Goal: Task Accomplishment & Management: Manage account settings

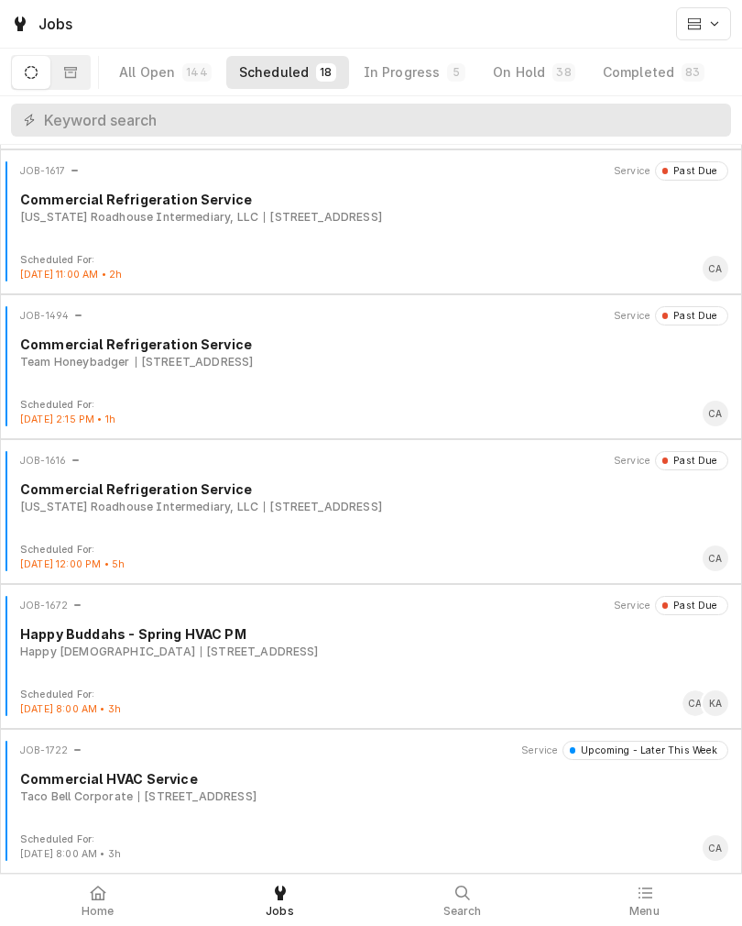
scroll to position [1878, 0]
click at [385, 71] on div "In Progress" at bounding box center [402, 72] width 77 height 18
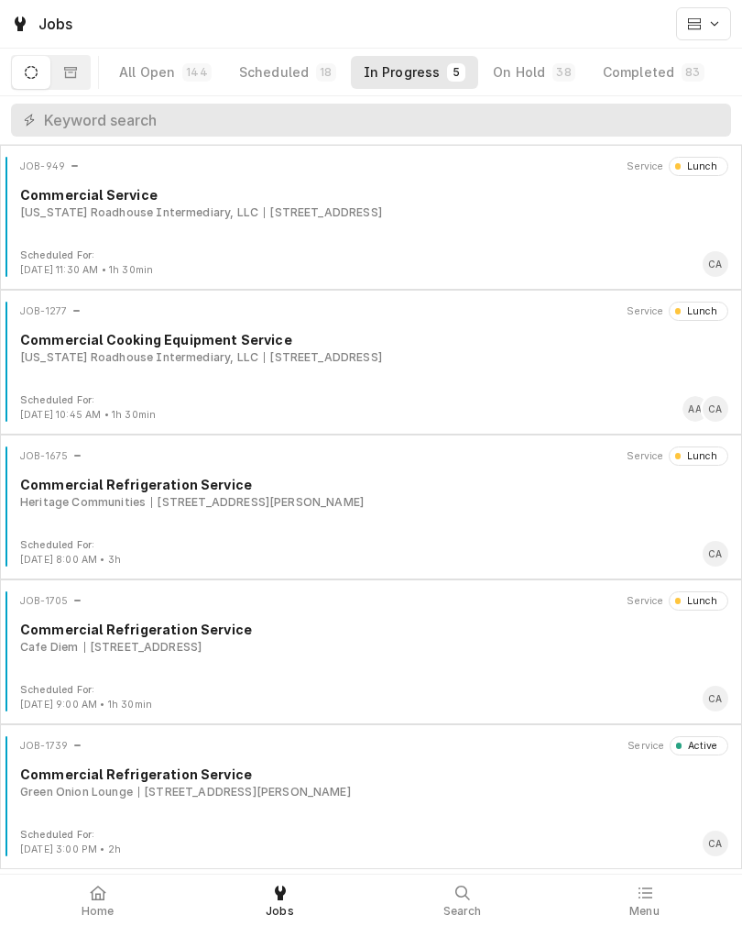
click at [369, 797] on div "Green Onion Lounge 11414 Davenport St, Omaha, NE 68154" at bounding box center [374, 792] width 709 height 16
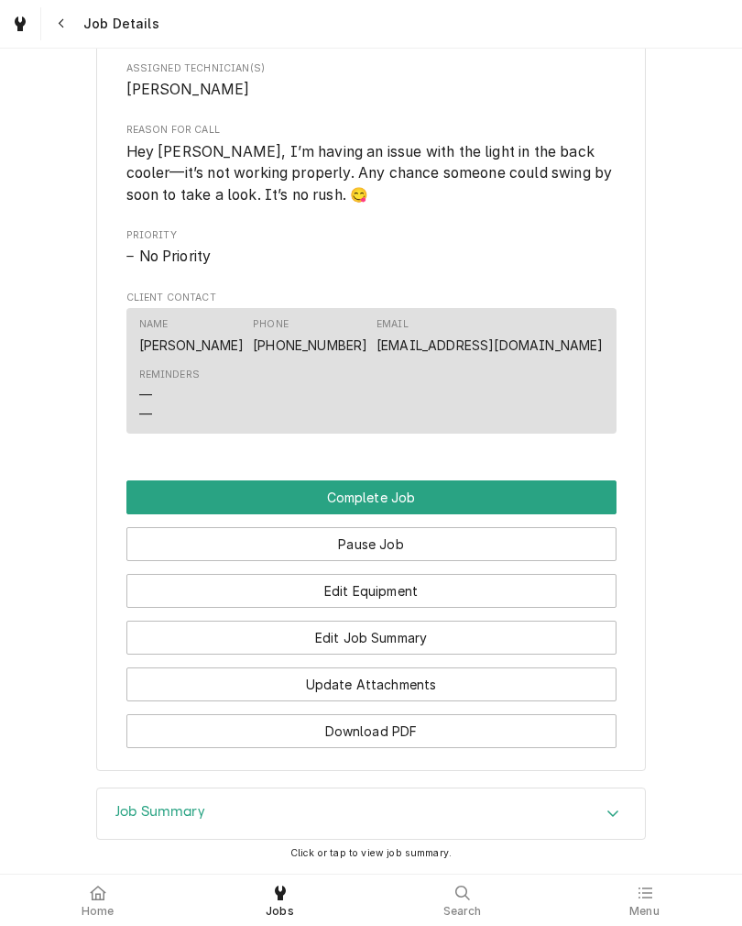
scroll to position [803, 0]
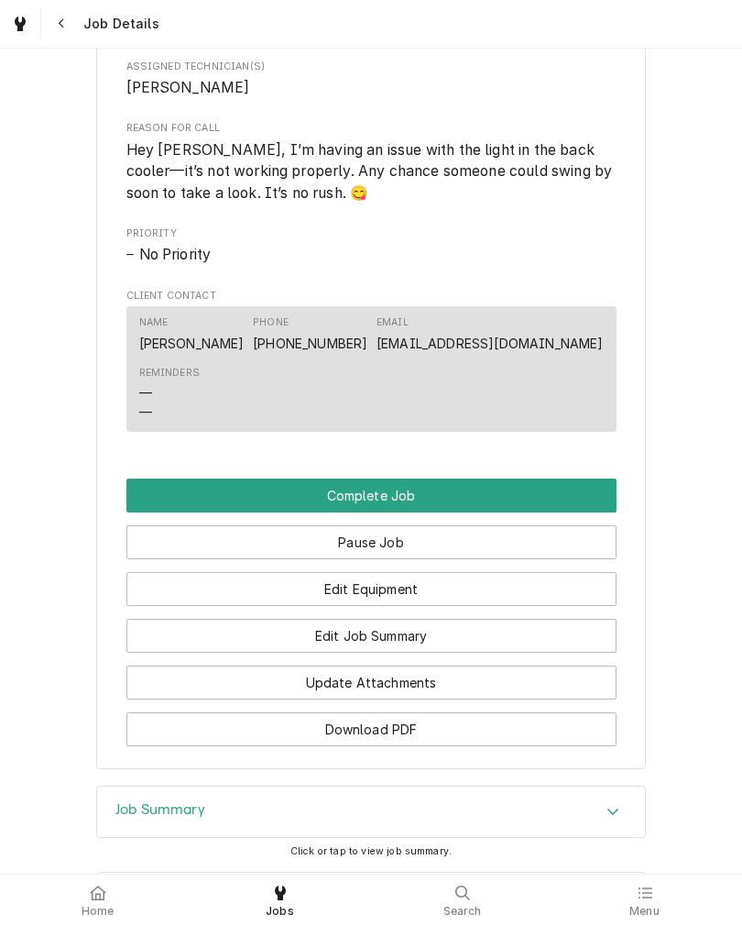
click at [538, 653] on button "Edit Job Summary" at bounding box center [371, 636] width 490 height 34
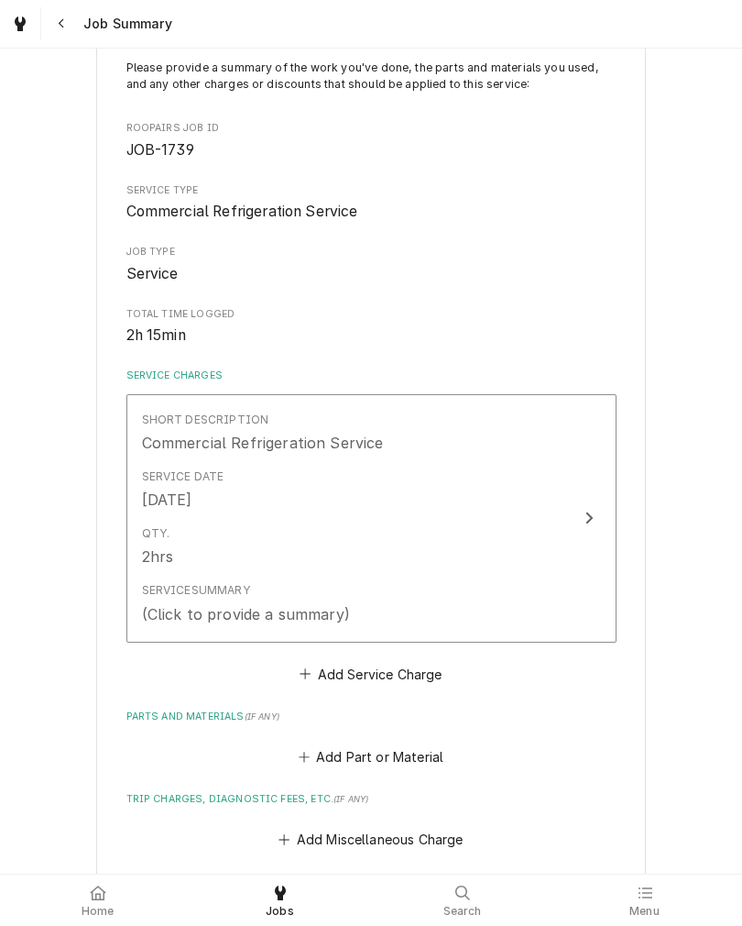
scroll to position [130, 0]
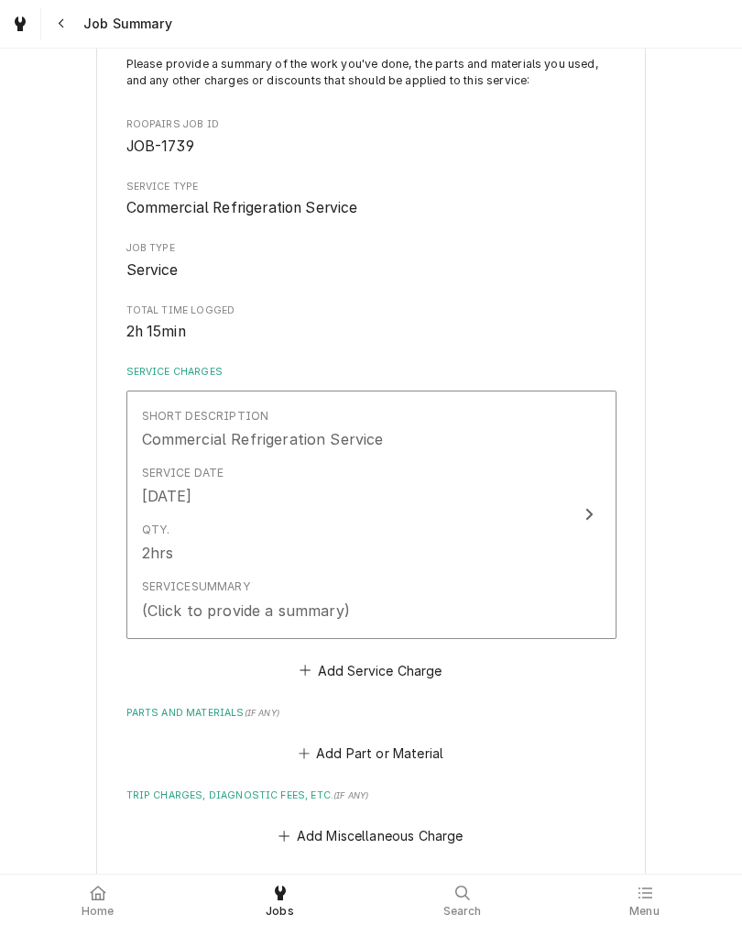
click at [559, 554] on div "Qty. 2hrs" at bounding box center [352, 542] width 421 height 57
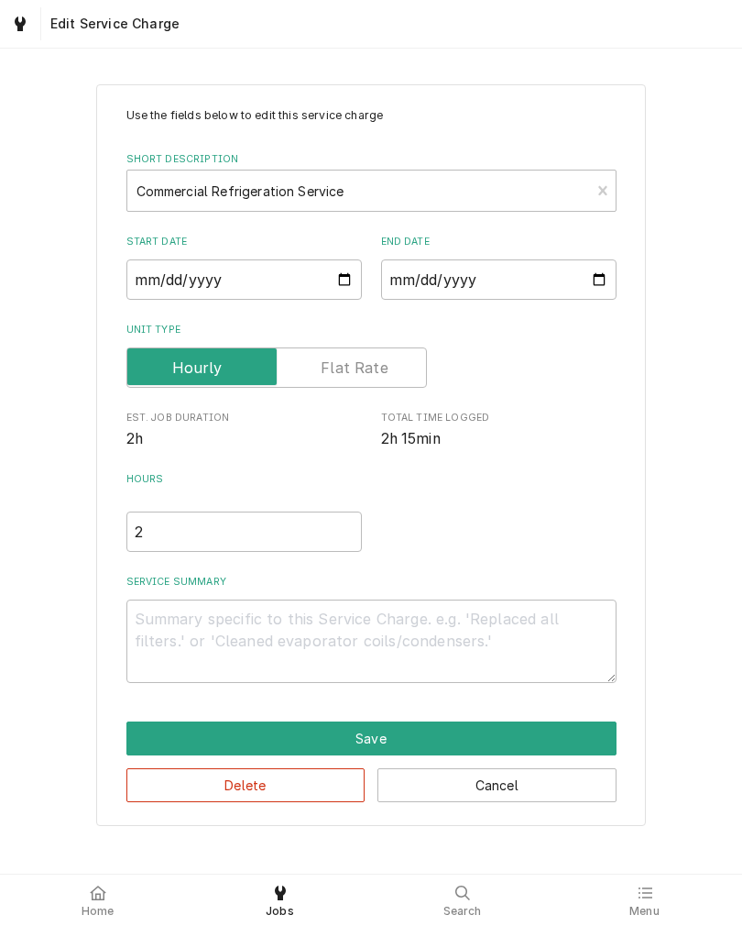
type textarea "x"
click at [158, 538] on input "2" at bounding box center [244, 531] width 236 height 40
type textarea "x"
type input "2.2"
type textarea "x"
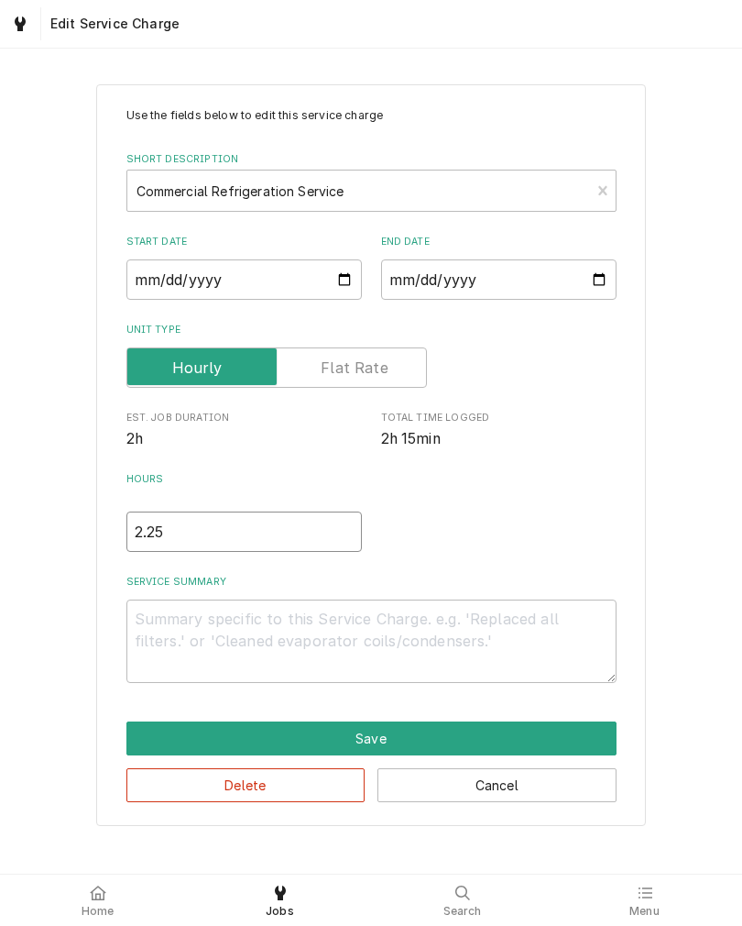
type input "2.25"
click at [155, 639] on textarea "Service Summary" at bounding box center [371, 640] width 490 height 83
type textarea "x"
type textarea "L"
type textarea "x"
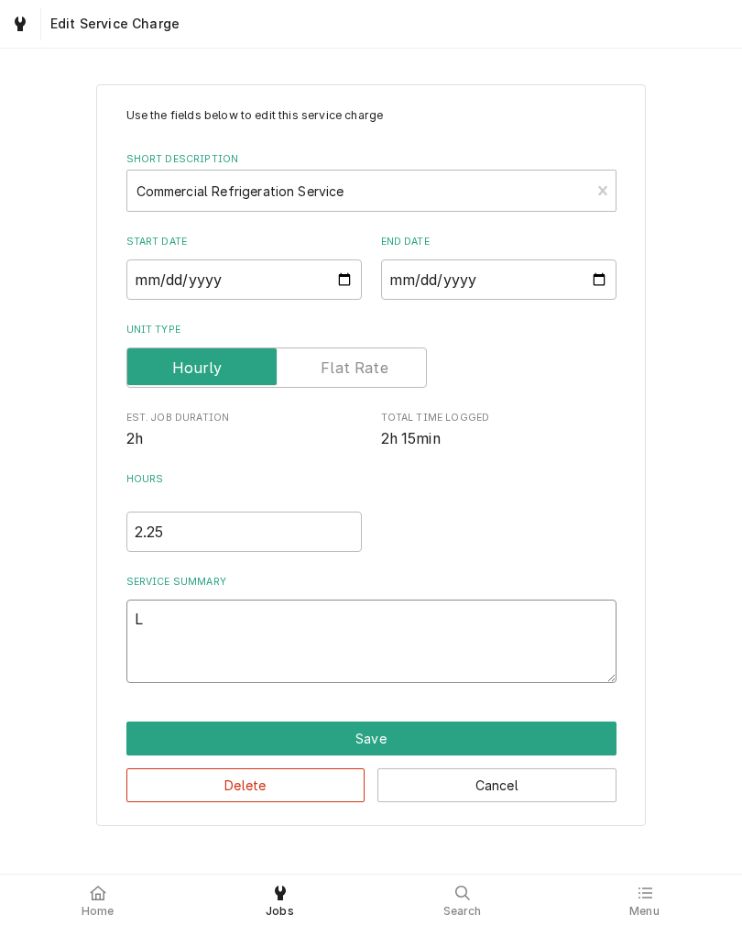
type textarea "Li"
type textarea "x"
type textarea "Lig"
type textarea "x"
type textarea "Ligh"
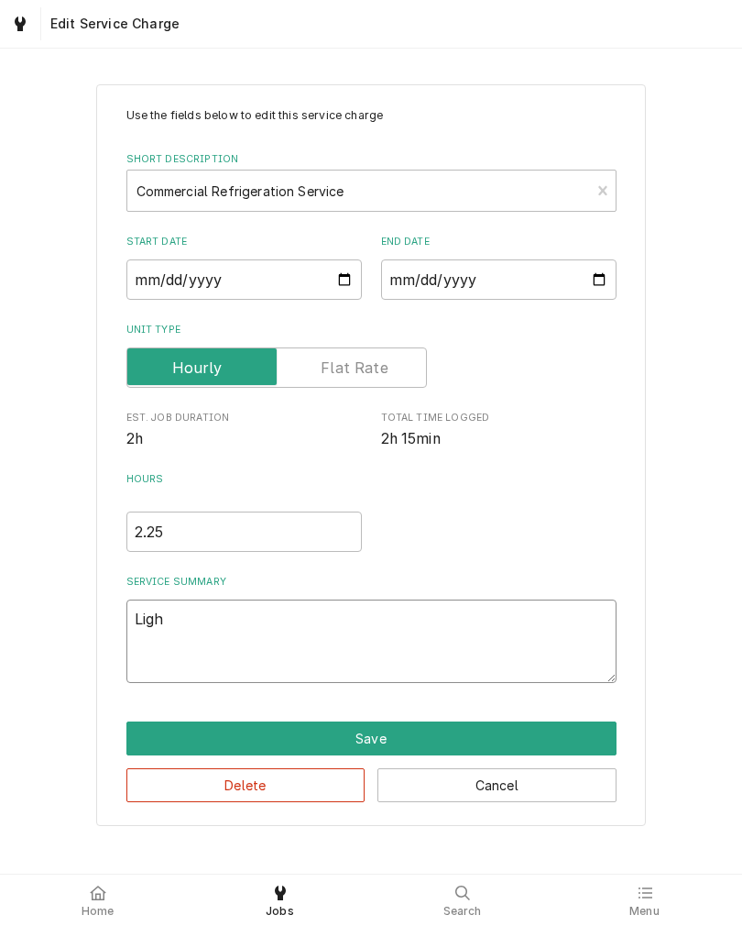
type textarea "x"
type textarea "Light"
type textarea "x"
type textarea "Light"
type textarea "x"
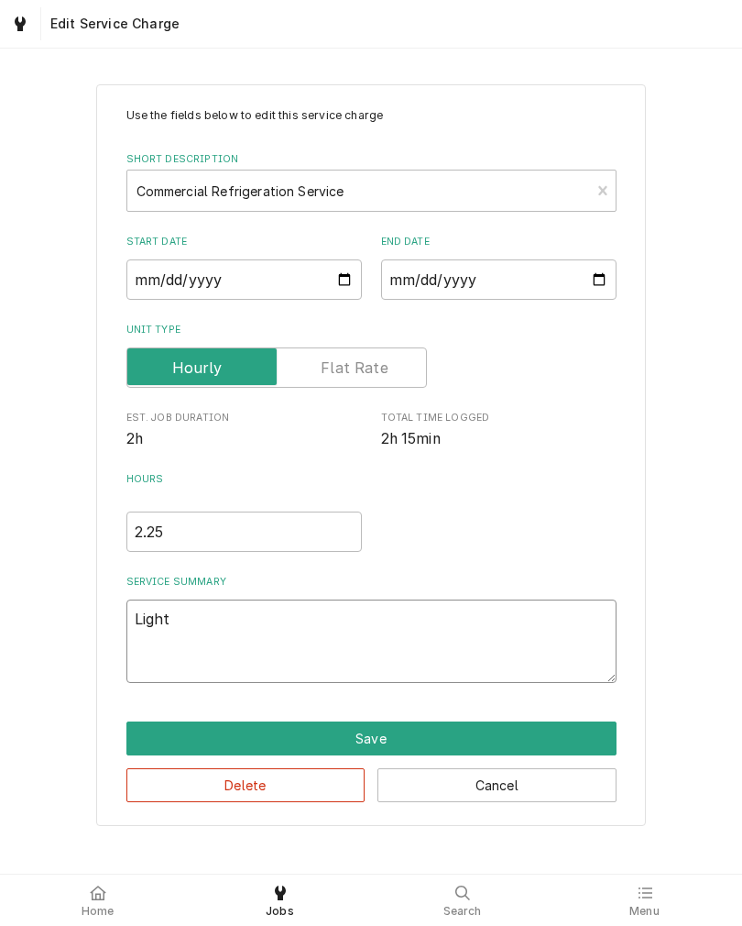
type textarea "Light i"
type textarea "x"
type textarea "Light in"
type textarea "x"
type textarea "Light in"
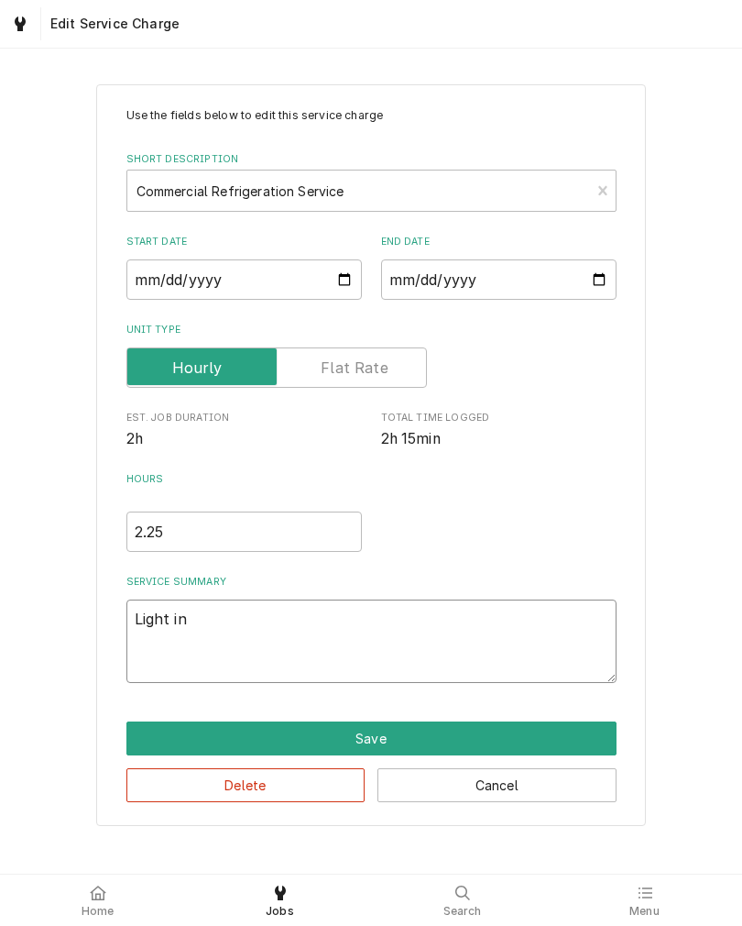
type textarea "x"
type textarea "Light in"
type textarea "x"
type textarea "Light i"
type textarea "x"
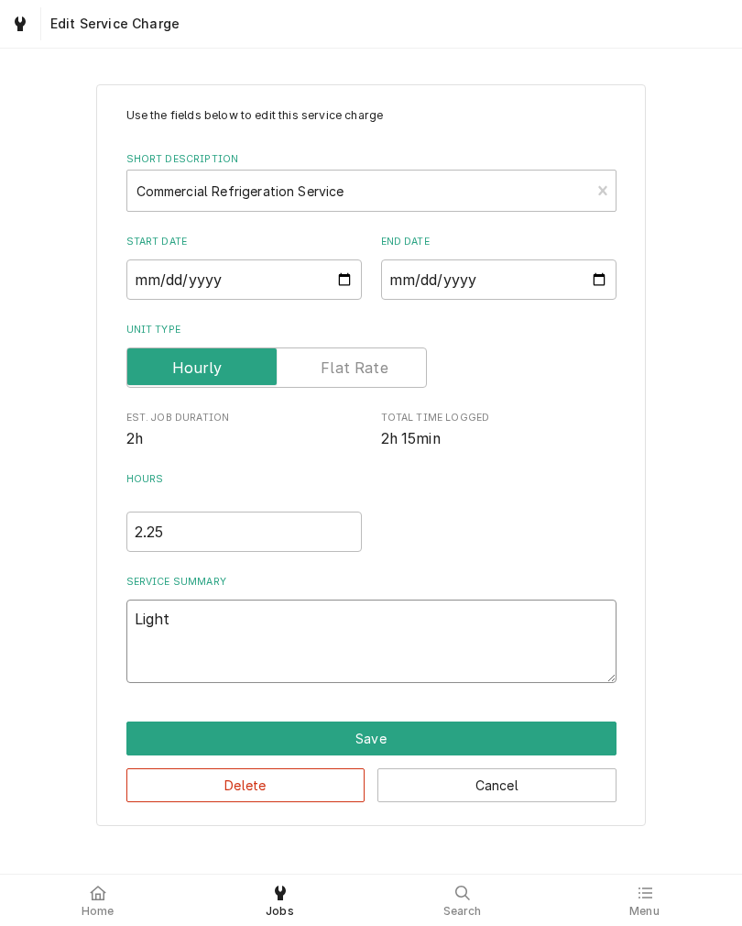
type textarea "Light i"
type textarea "x"
type textarea "Light in"
type textarea "x"
type textarea "Light in"
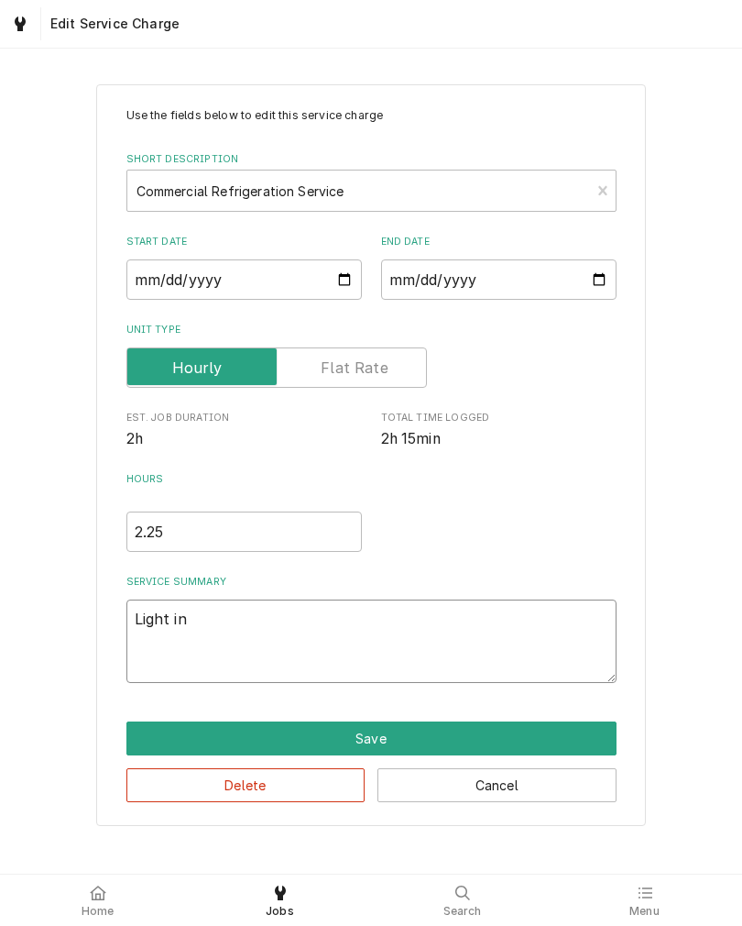
type textarea "x"
type textarea "Light in"
type textarea "x"
type textarea "Light i"
type textarea "x"
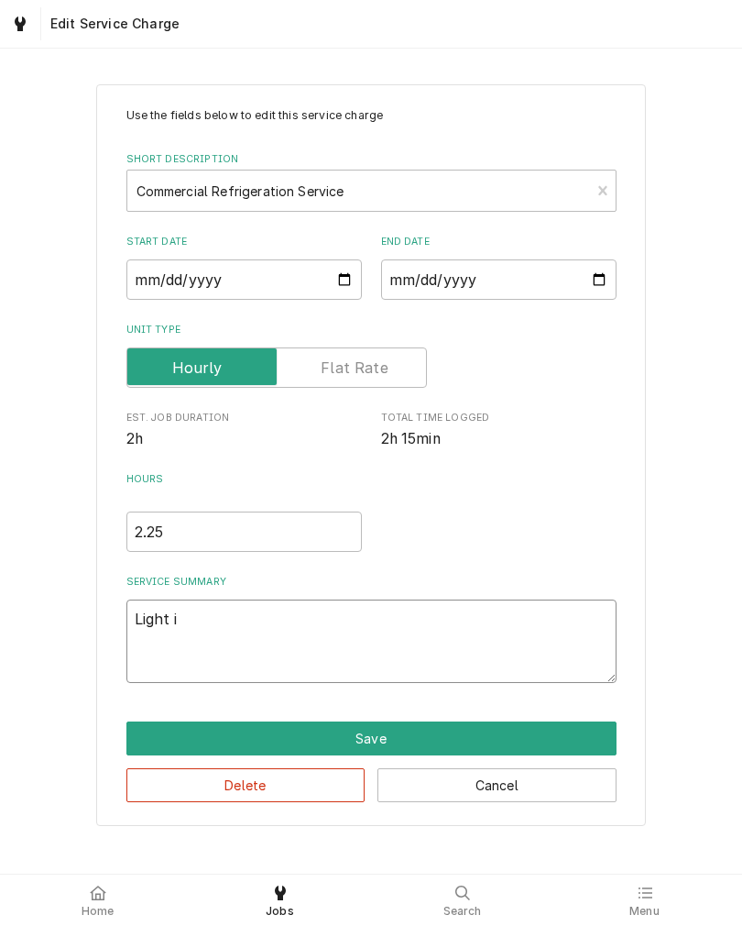
type textarea "Light"
type textarea "x"
type textarea "Light"
type textarea "x"
type textarea "Ligh"
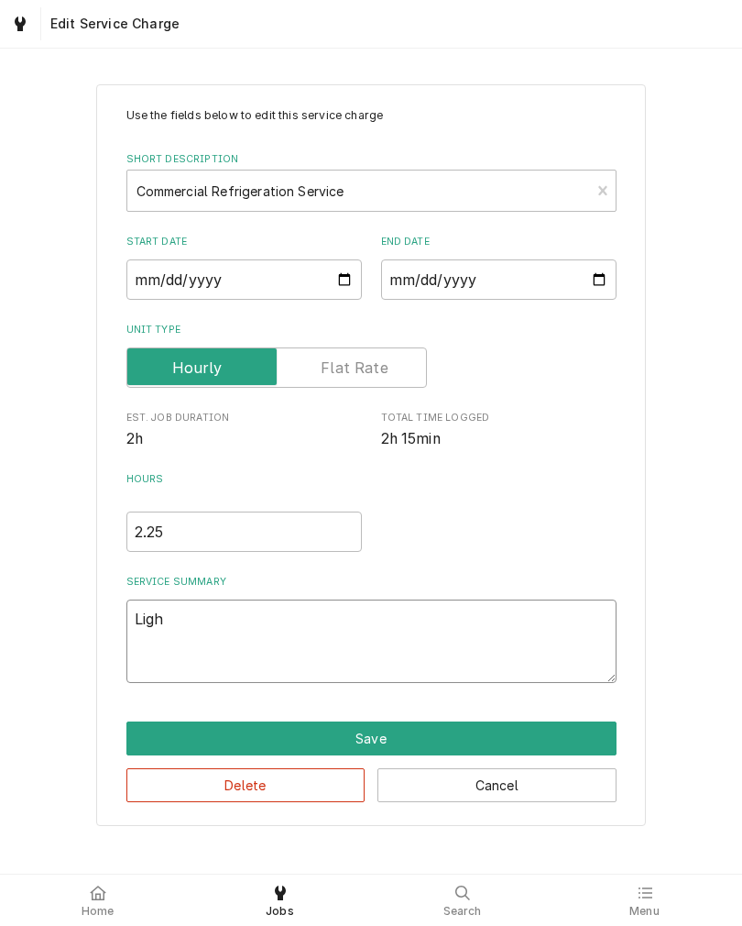
type textarea "x"
type textarea "Lig"
type textarea "x"
type textarea "Li"
type textarea "x"
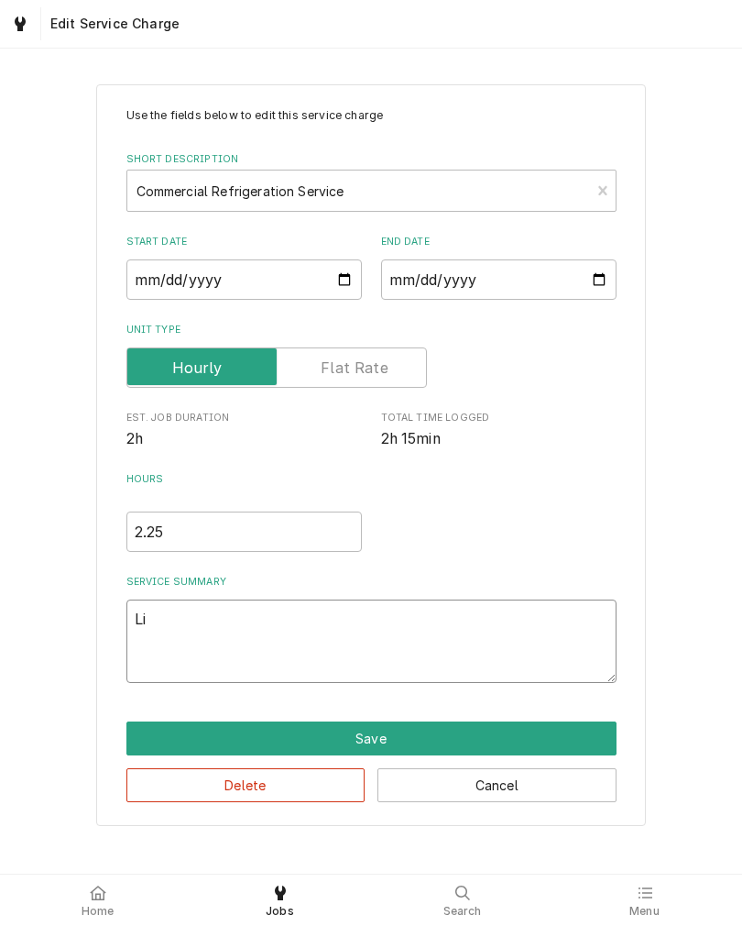
type textarea "L"
type textarea "x"
type textarea "C"
type textarea "x"
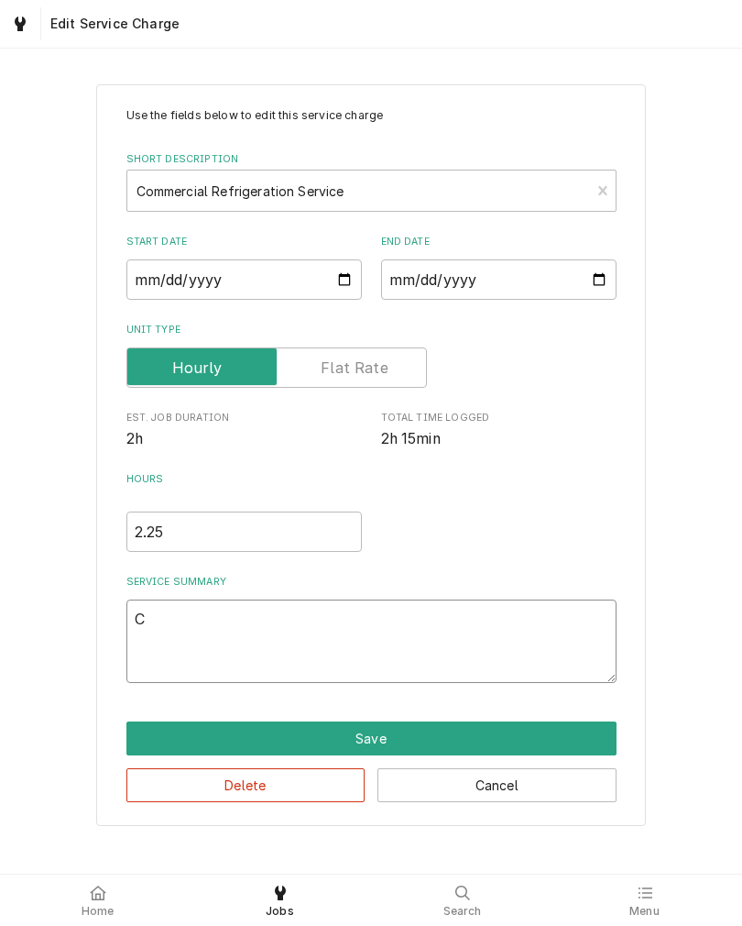
type textarea "Ca"
type textarea "x"
type textarea "Cab"
type textarea "x"
type textarea "Cabi"
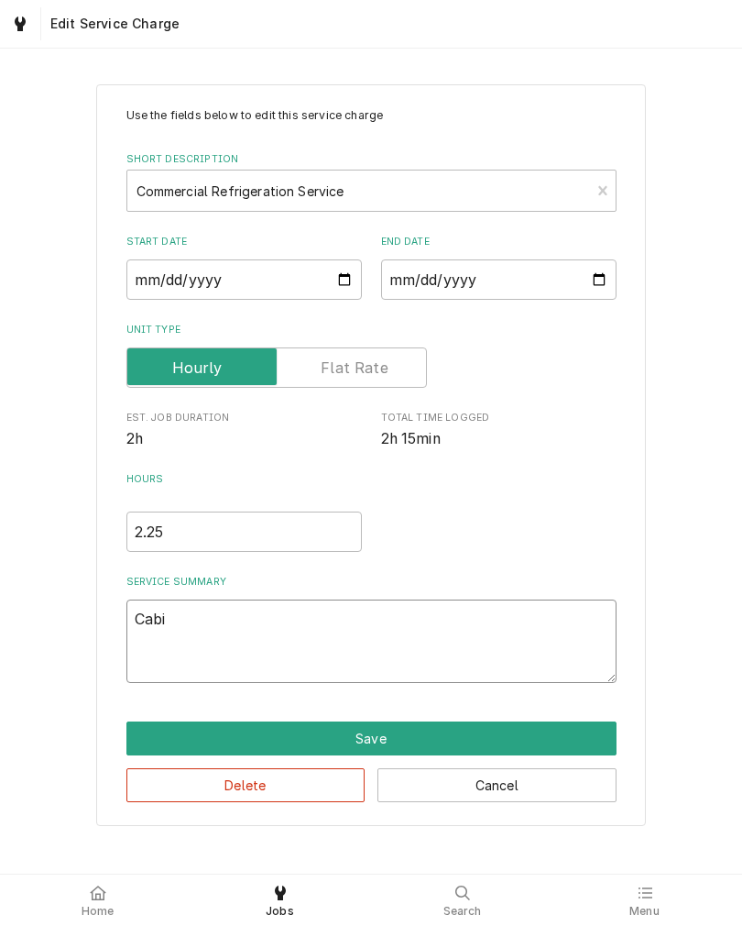
type textarea "x"
type textarea "Cabine"
type textarea "x"
type textarea "Cabiney"
type textarea "x"
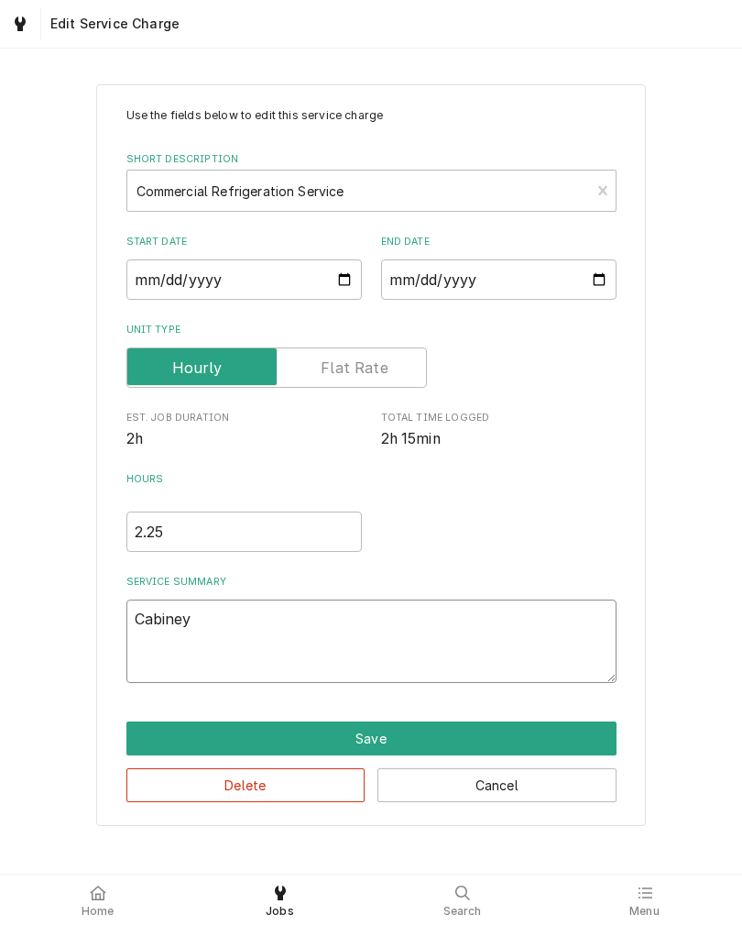
type textarea "Cabinet"
type textarea "x"
type textarea "Cabinet"
type textarea "x"
type textarea "Cabinet l"
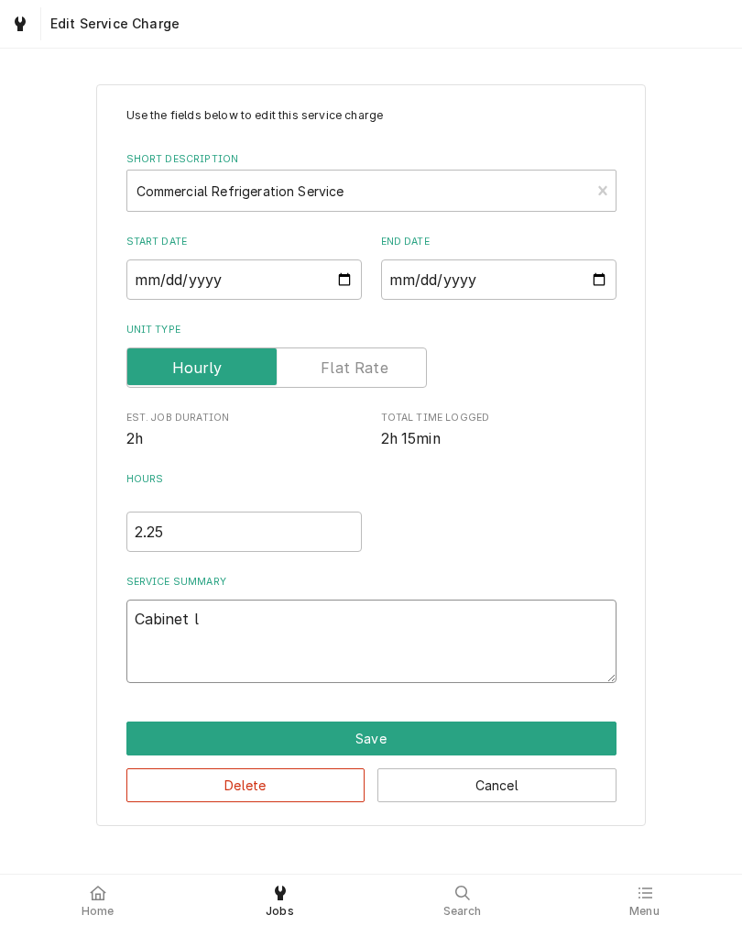
type textarea "x"
type textarea "Cabinet li"
type textarea "x"
type textarea "Cabinet lig"
type textarea "x"
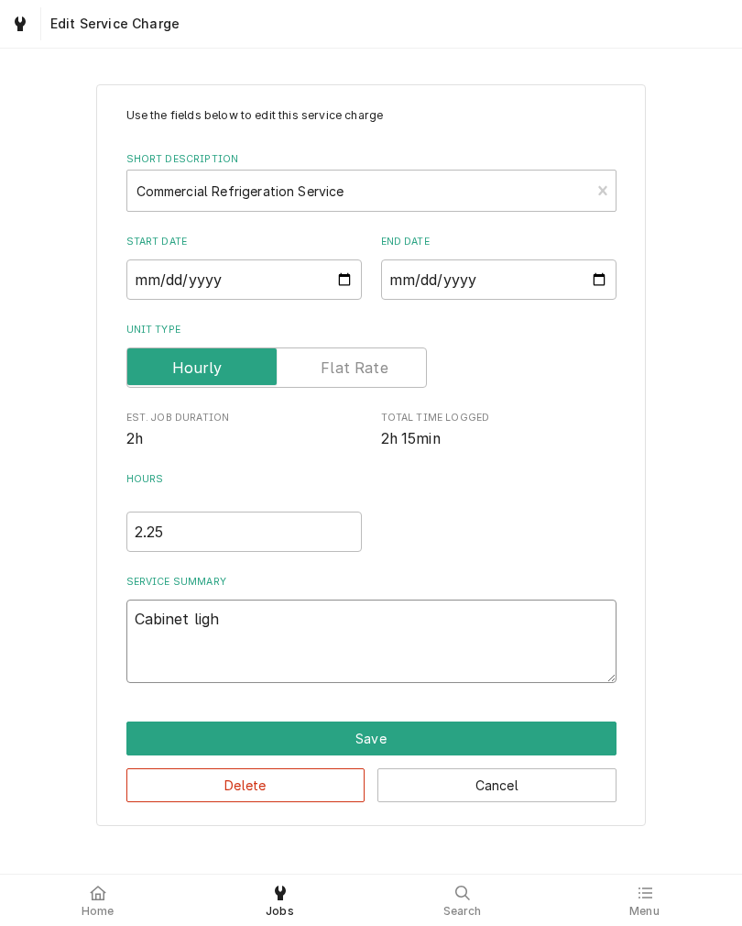
type textarea "Cabinet light"
type textarea "x"
type textarea "Cabinet light"
type textarea "x"
type textarea "Cabinet light i"
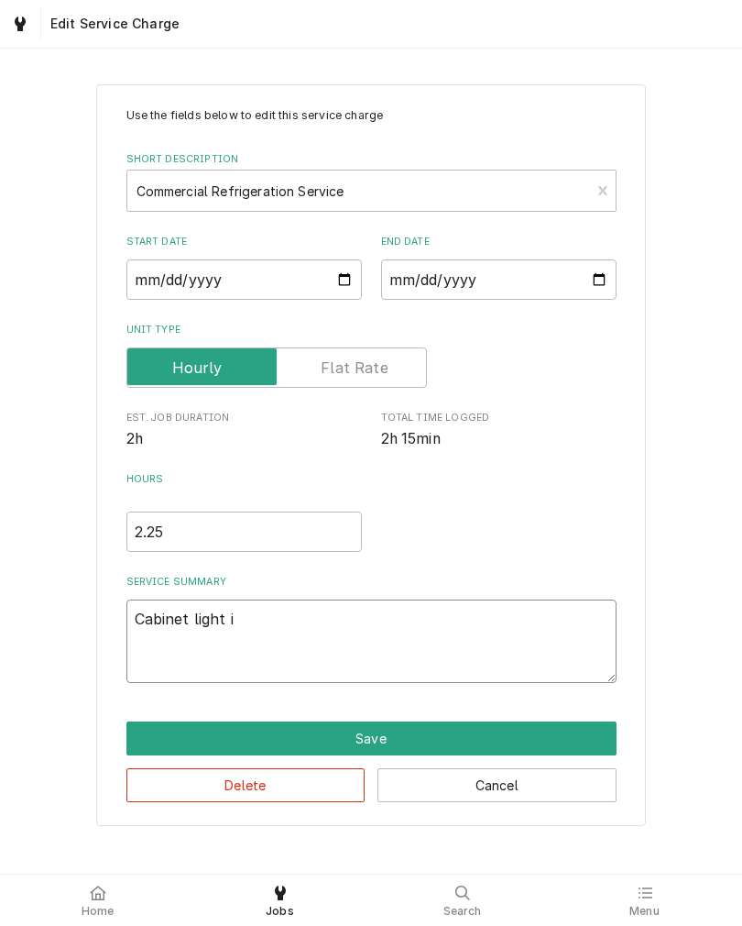
type textarea "x"
type textarea "Cabinet light in"
type textarea "x"
type textarea "Cabinet light in"
type textarea "x"
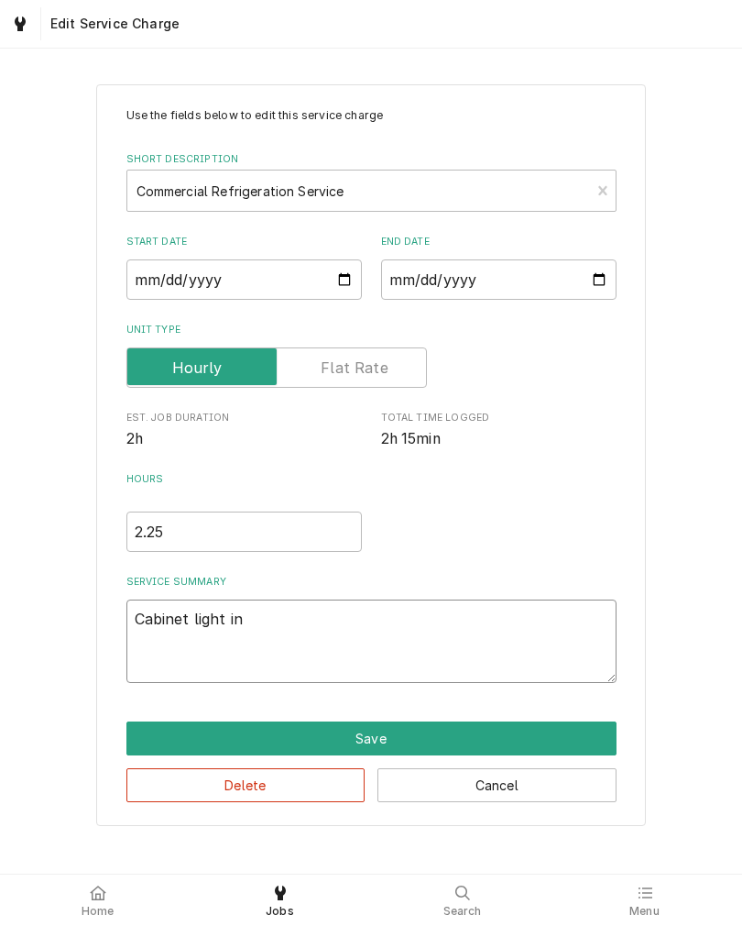
type textarea "Cabinet light in g"
type textarea "x"
type textarea "Cabinet light in gl"
type textarea "x"
type textarea "Cabinet light in gla"
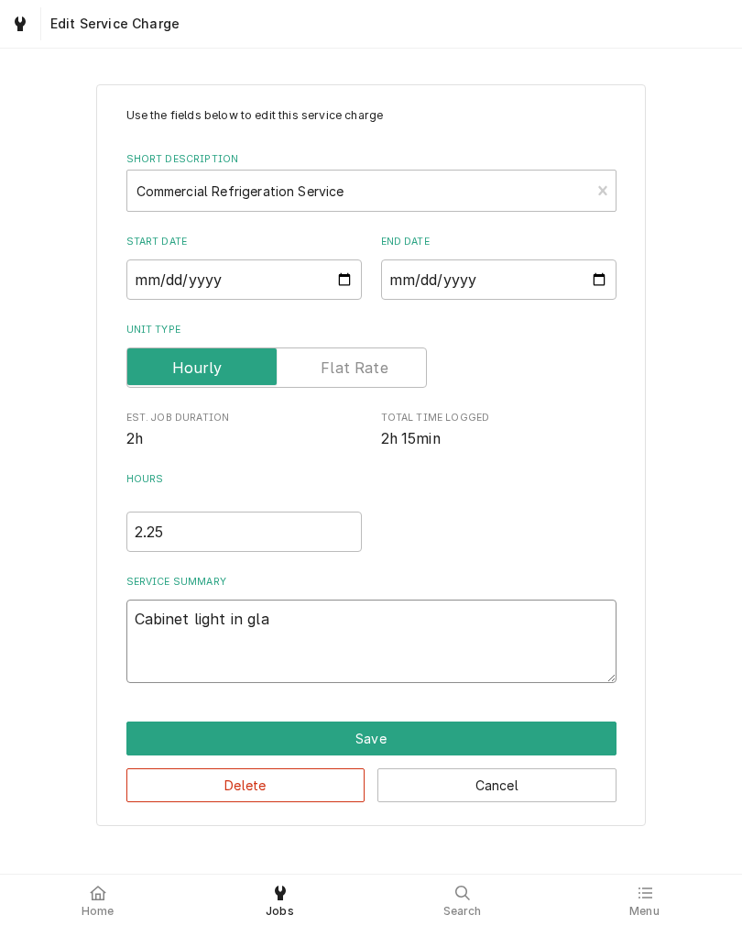
type textarea "x"
type textarea "Cabinet light in glass"
type textarea "x"
type textarea "Cabinet light in glass"
type textarea "x"
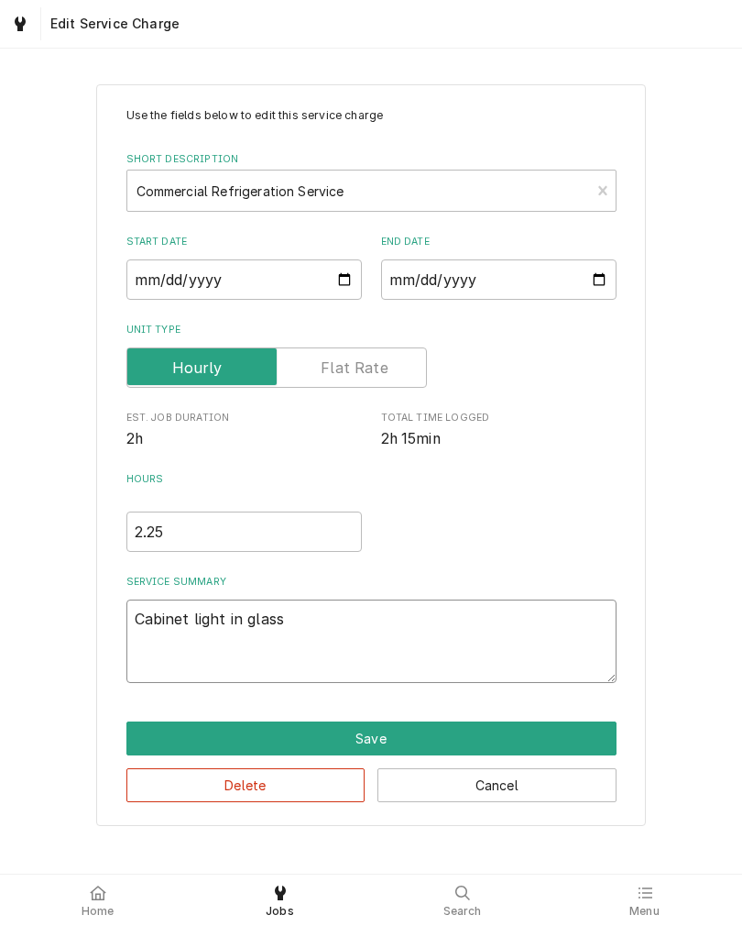
type textarea "Cabinet light in glass d"
type textarea "x"
type textarea "Cabinet light in glass doo"
type textarea "x"
type textarea "Cabinet light in glass door"
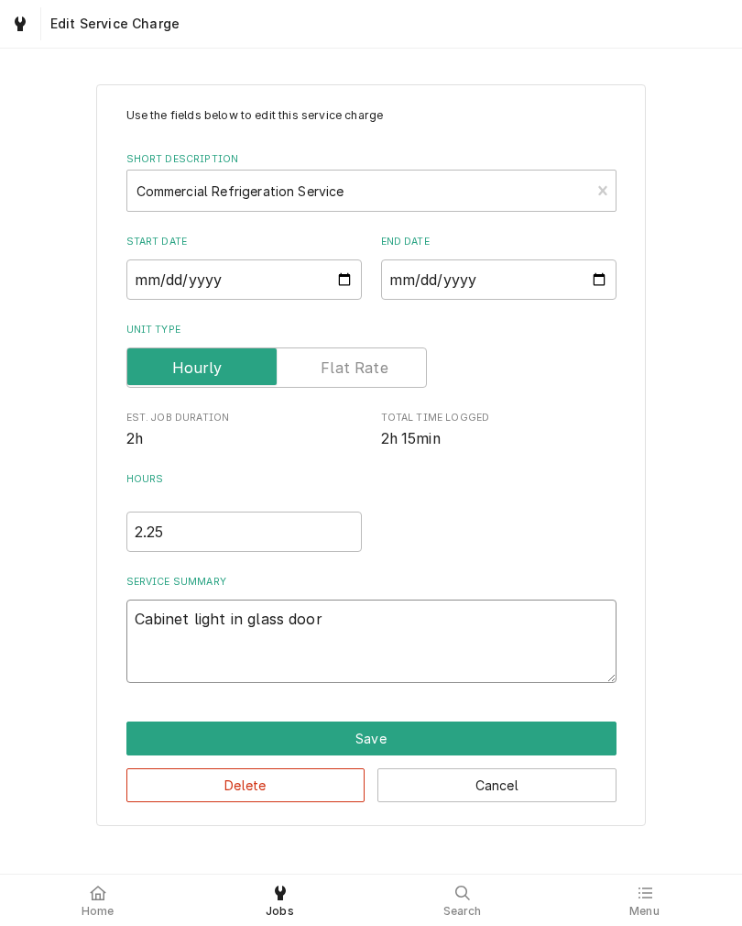
type textarea "x"
type textarea "Cabinet light in glass door"
type textarea "x"
type textarea "Cabinet light in glass door c"
type textarea "x"
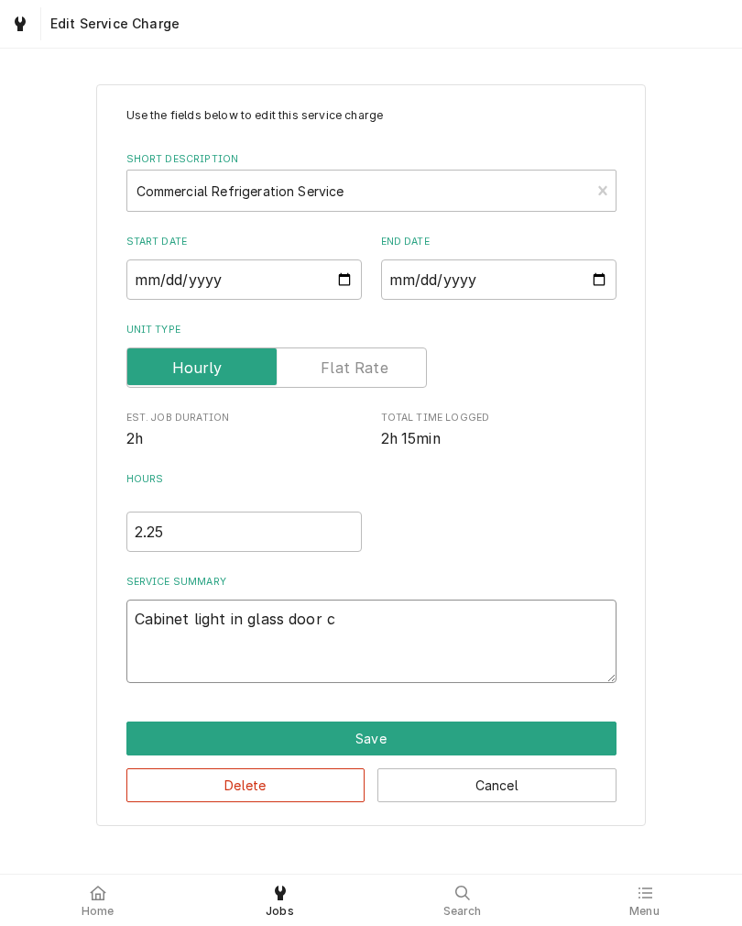
type textarea "Cabinet light in glass door co"
type textarea "x"
type textarea "Cabinet light in glass door coo"
type textarea "x"
type textarea "Cabinet light in glass door cool"
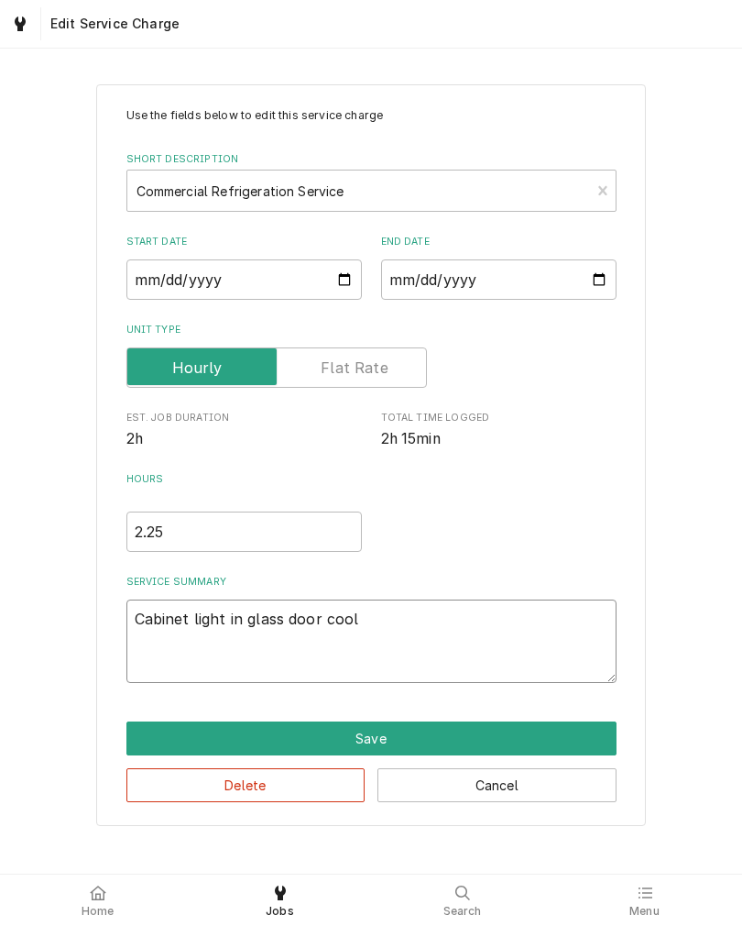
type textarea "x"
type textarea "Cabinet light in glass door coole"
type textarea "x"
type textarea "Cabinet light in glass door cooler"
type textarea "x"
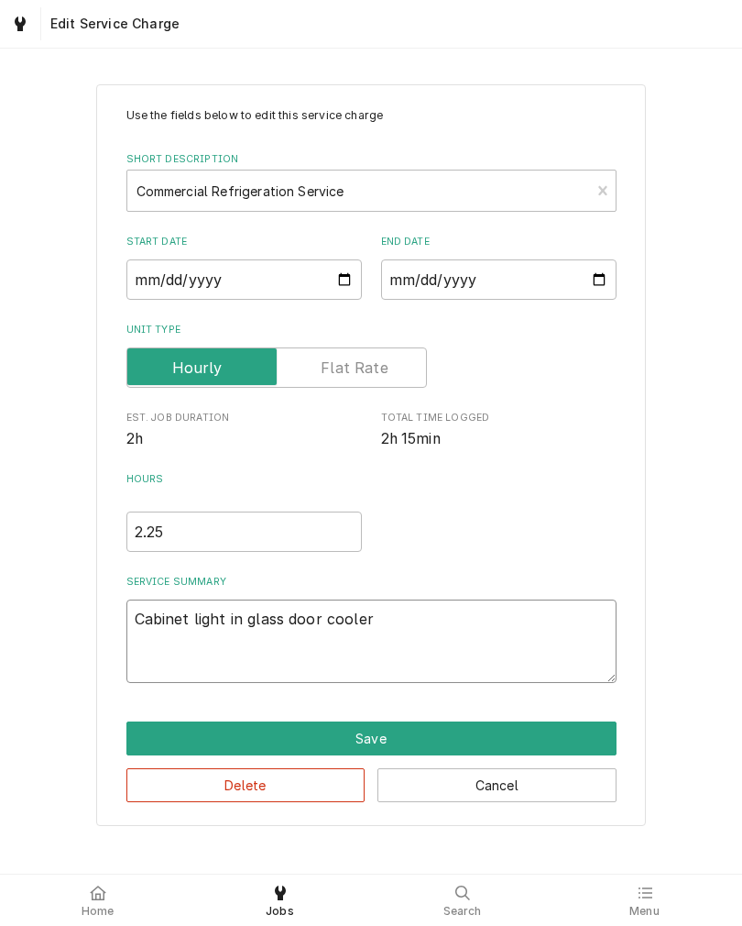
type textarea "Cabinet light in glass door cooler"
click at [242, 625] on textarea "Cabinet light in glass door cooler" at bounding box center [371, 640] width 490 height 83
type textarea "x"
type textarea "Cabinet light in sglass door cooler"
type textarea "x"
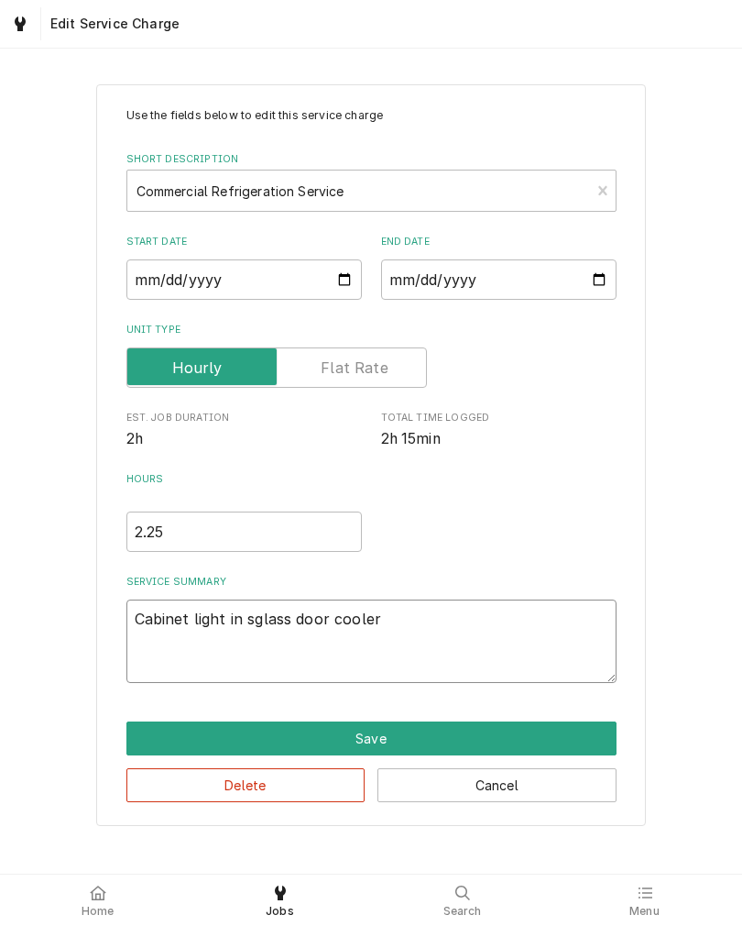
type textarea "Cabinet light in slglass door cooler"
type textarea "x"
type textarea "Cabinet light in sliglass door cooler"
type textarea "x"
type textarea "Cabinet light in slidglass door cooler"
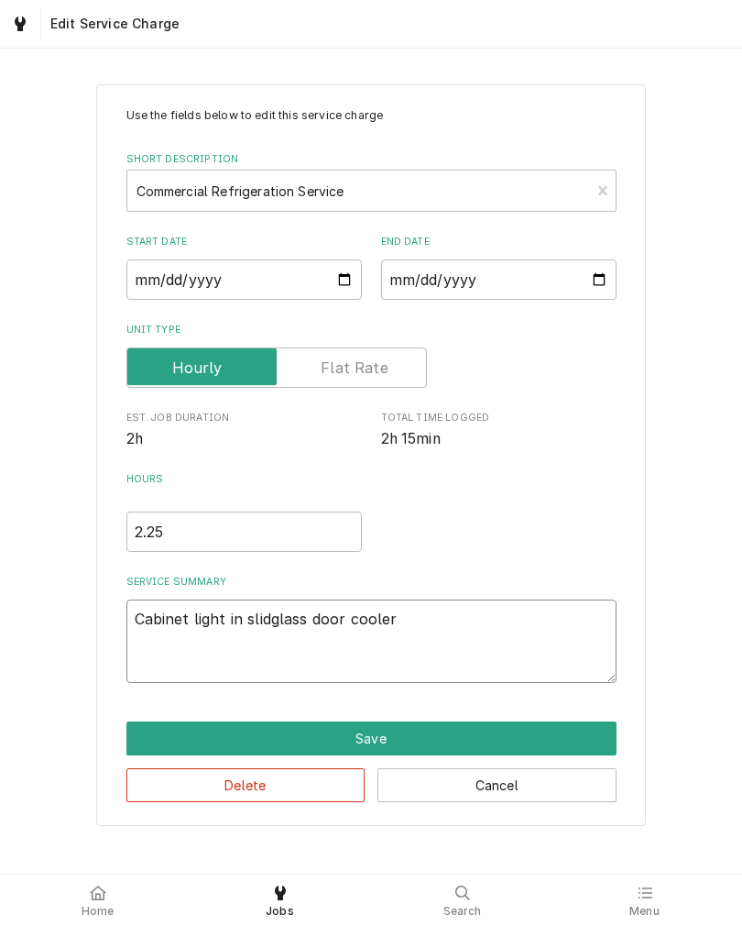
type textarea "x"
type textarea "Cabinet light in slidiglass door cooler"
type textarea "x"
type textarea "Cabinet light in slidinglass door cooler"
type textarea "x"
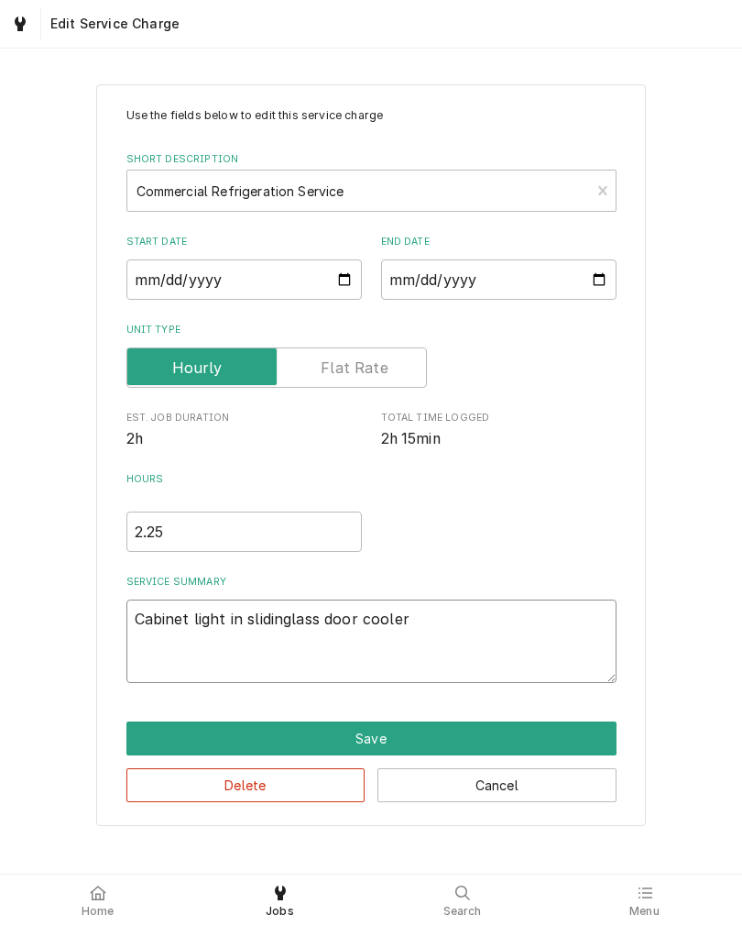
type textarea "Cabinet light in slidingglass door cooler"
type textarea "x"
type textarea "Cabinet light in sliding glass door cooler"
click at [522, 614] on textarea "Cabinet light in sliding glass door cooler" at bounding box center [371, 640] width 490 height 83
type textarea "x"
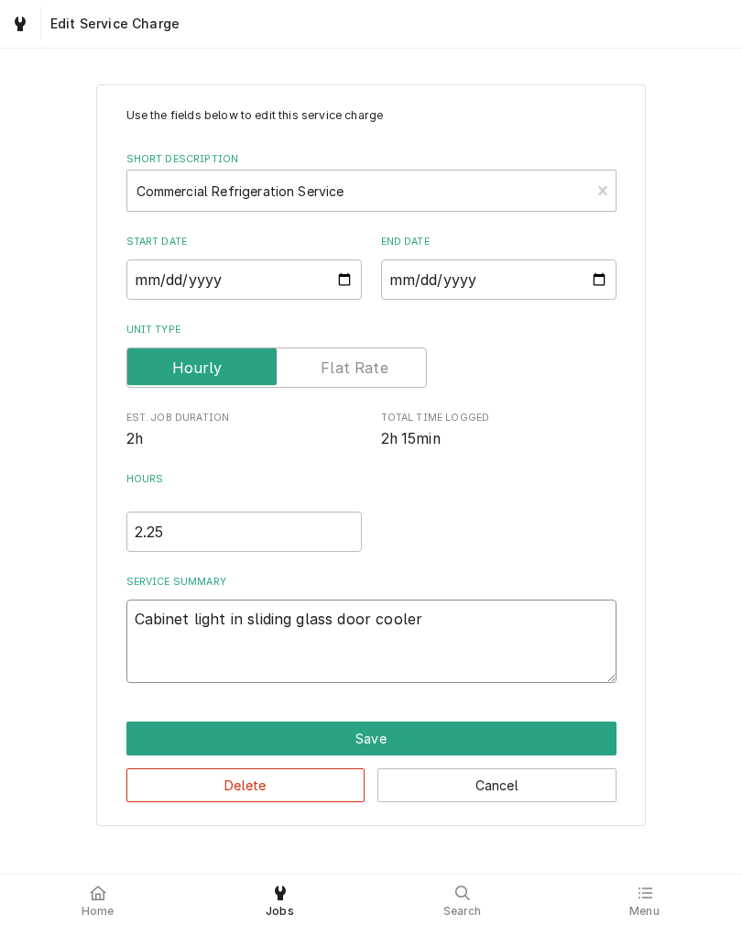
type textarea "Cabinet light in sliding glass door cooler n"
type textarea "x"
type textarea "Cabinet light in sliding glass door cooler no"
type textarea "x"
type textarea "Cabinet light in sliding glass door cooler not"
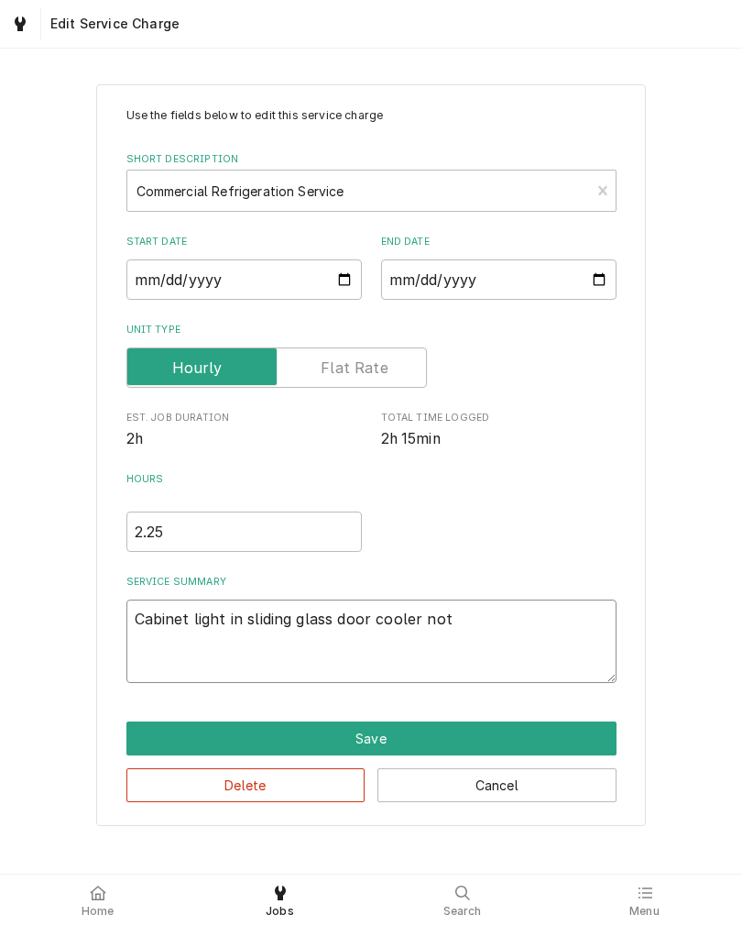
type textarea "x"
type textarea "Cabinet light in sliding glass door cooler not"
type textarea "x"
type textarea "Cabinet light in sliding glass door cooler not w"
type textarea "x"
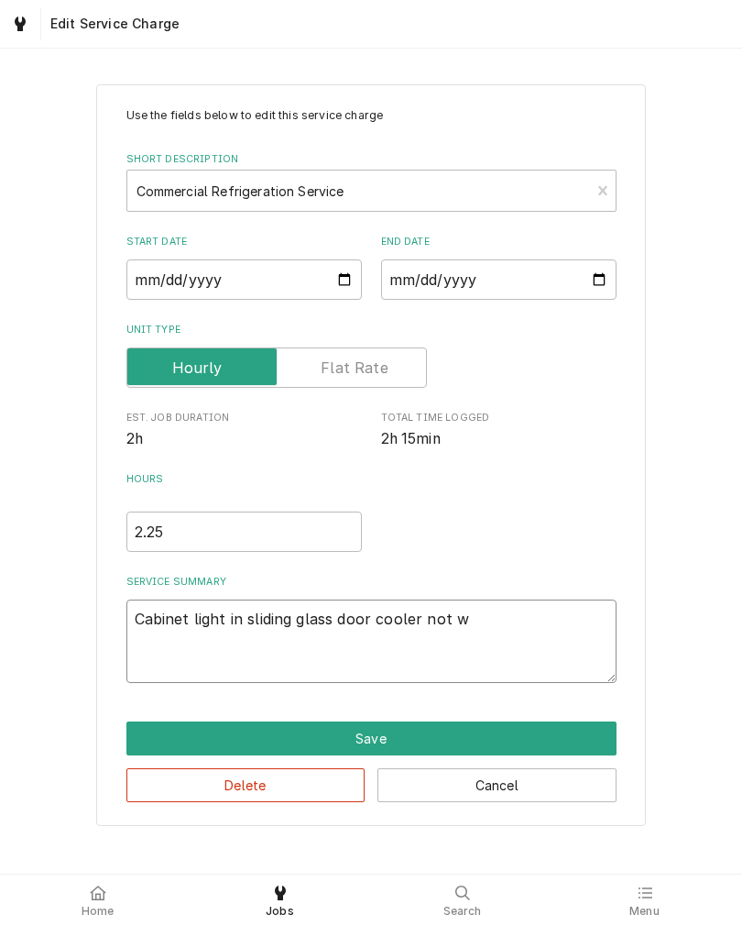
type textarea "Cabinet light in sliding glass door cooler not wo"
type textarea "x"
type textarea "Cabinet light in sliding glass door cooler not wor"
type textarea "x"
type textarea "Cabinet light in sliding glass door cooler not work"
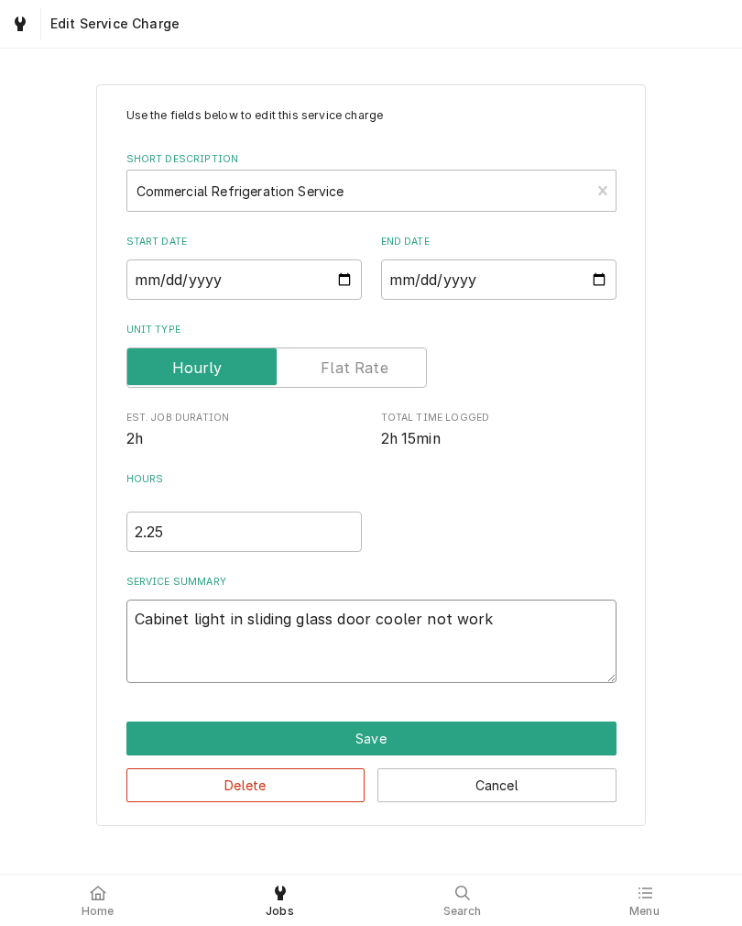
type textarea "x"
type textarea "Cabinet light in sliding glass door cooler not worki"
type textarea "x"
type textarea "Cabinet light in sliding glass door cooler not workin"
type textarea "x"
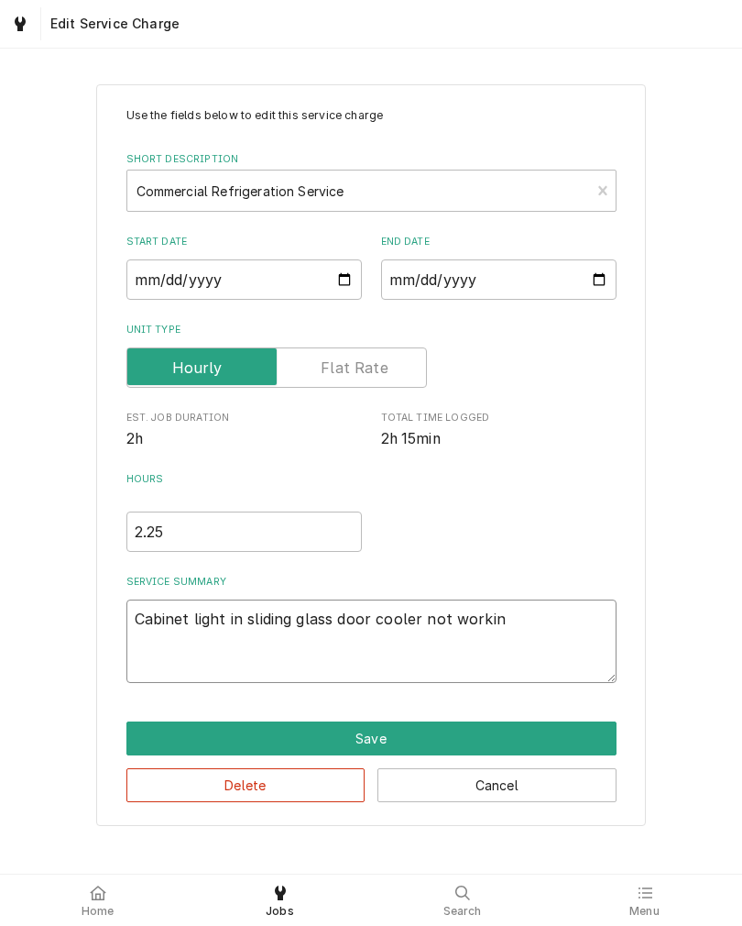
type textarea "Cabinet light in sliding glass door cooler not working"
type textarea "x"
type textarea "Cabinet light in sliding glass door cooler not workingg"
type textarea "x"
type textarea "Cabinet light in sliding glass door cooler not working"
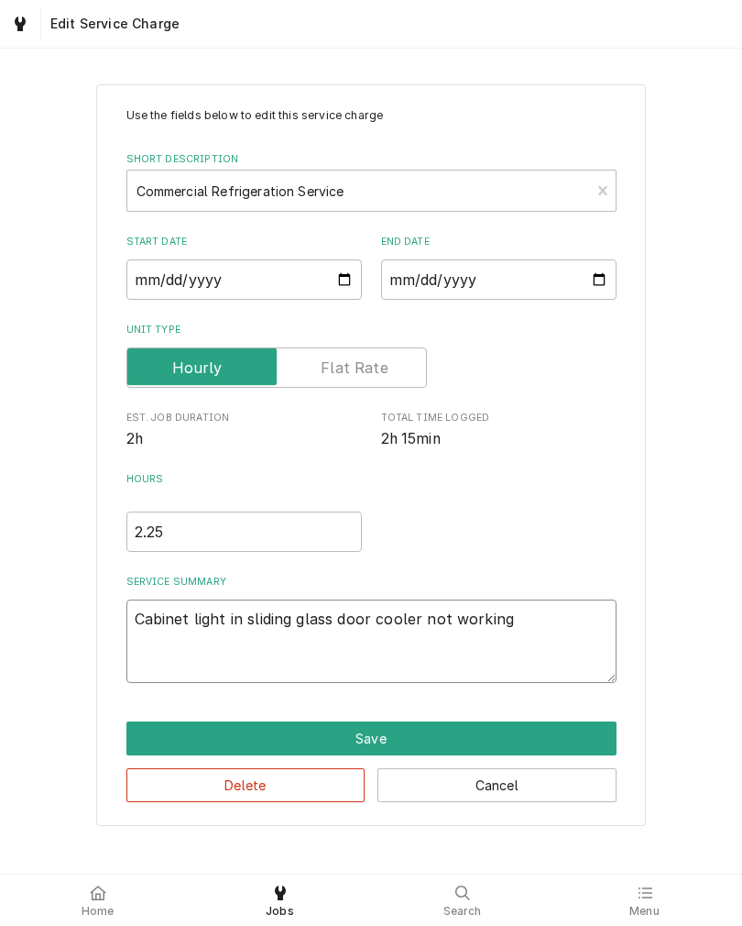
type textarea "x"
type textarea "Cabinet light in sliding glass door cooler not working."
type textarea "x"
type textarea "Cabinet light in sliding glass door cooler not working."
type textarea "x"
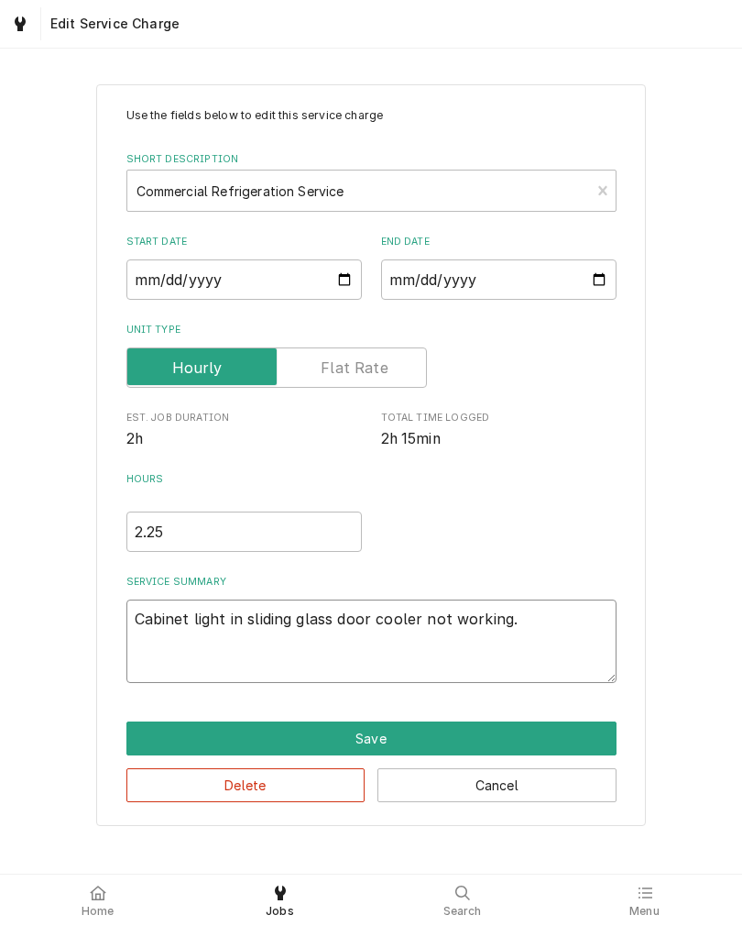
type textarea "Cabinet light in sliding glass door cooler not working. F"
type textarea "x"
type textarea "Cabinet light in sliding glass door cooler not working. Fo"
type textarea "x"
type textarea "Cabinet light in sliding glass door cooler not working. Fou"
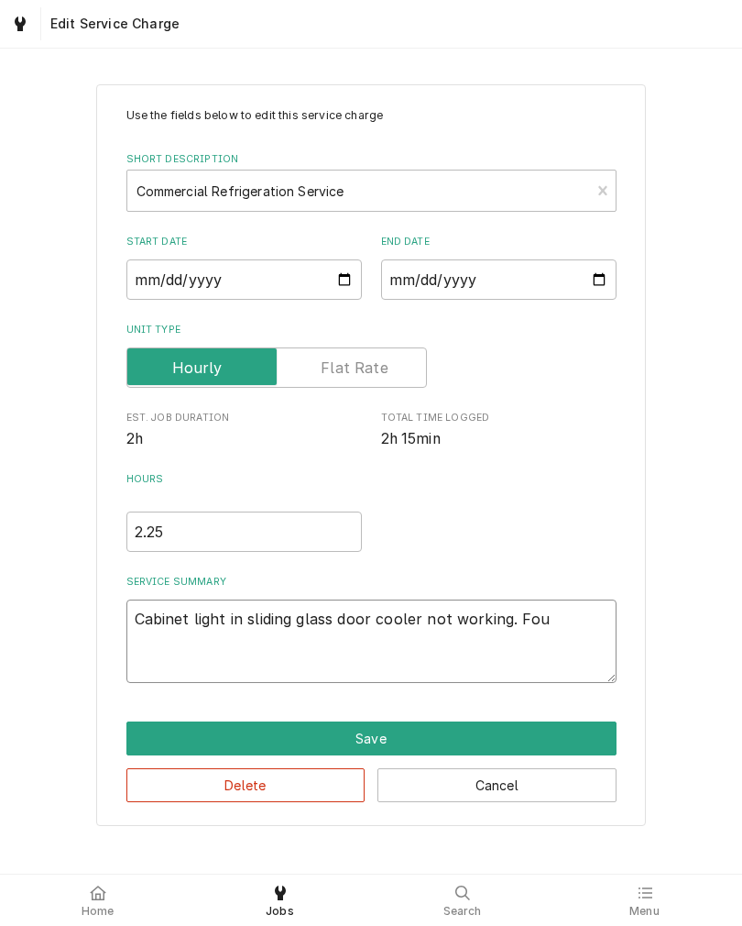
type textarea "x"
type textarea "Cabinet light in sliding glass door cooler not working. Foun"
type textarea "x"
type textarea "Cabinet light in sliding glass door cooler not working. Found"
type textarea "x"
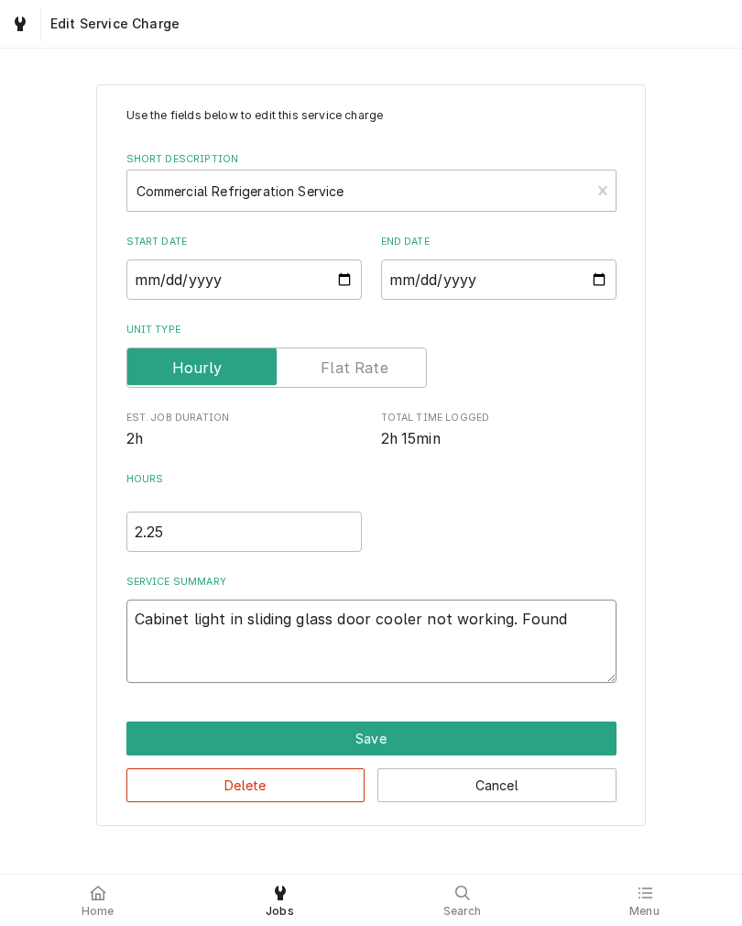
type textarea "Cabinet light in sliding glass door cooler not working. Found"
type textarea "x"
type textarea "Cabinet light in sliding glass door cooler not working. Found b"
type textarea "x"
type textarea "Cabinet light in sliding glass door cooler not working. Found ba"
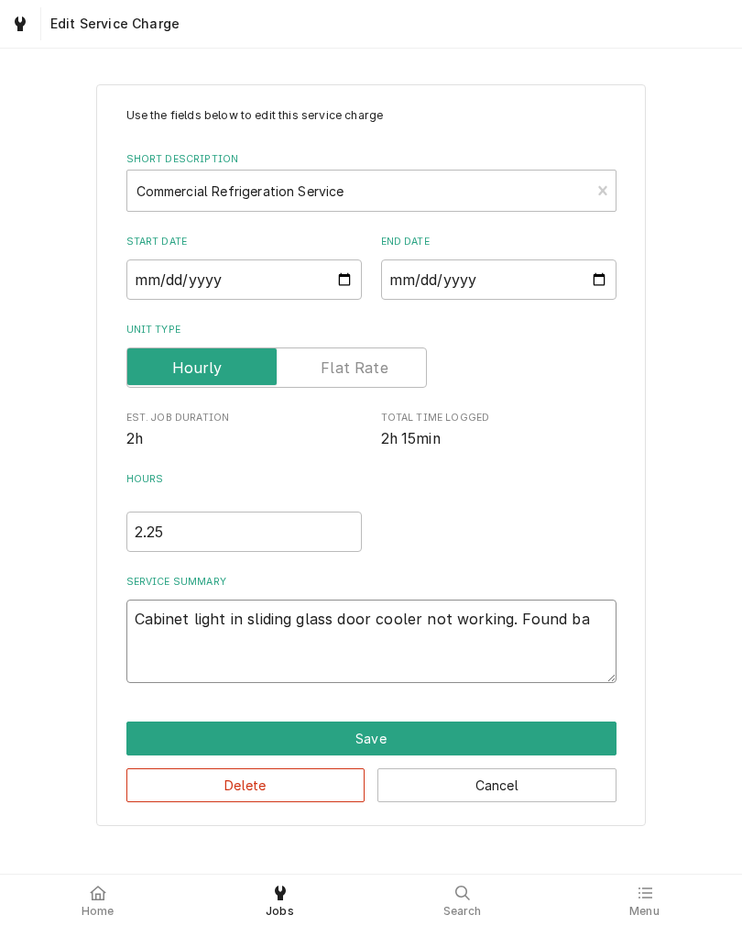
type textarea "x"
type textarea "Cabinet light in sliding glass door cooler not working. Found bad"
type textarea "x"
type textarea "Cabinet light in sliding glass door cooler not working. Found bad"
type textarea "x"
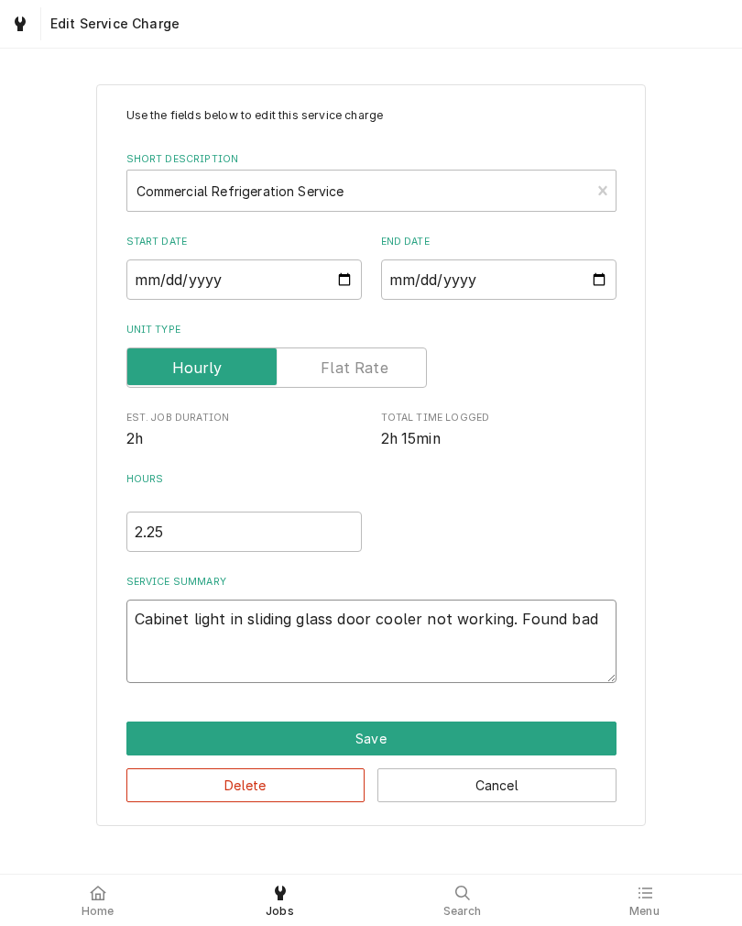
type textarea "Cabinet light in sliding glass door cooler not working. Found bad b"
type textarea "x"
type textarea "Cabinet light in sliding glass door cooler not working. Found bad ba"
type textarea "x"
type textarea "Cabinet light in sliding glass door cooler not working. Found bad bal"
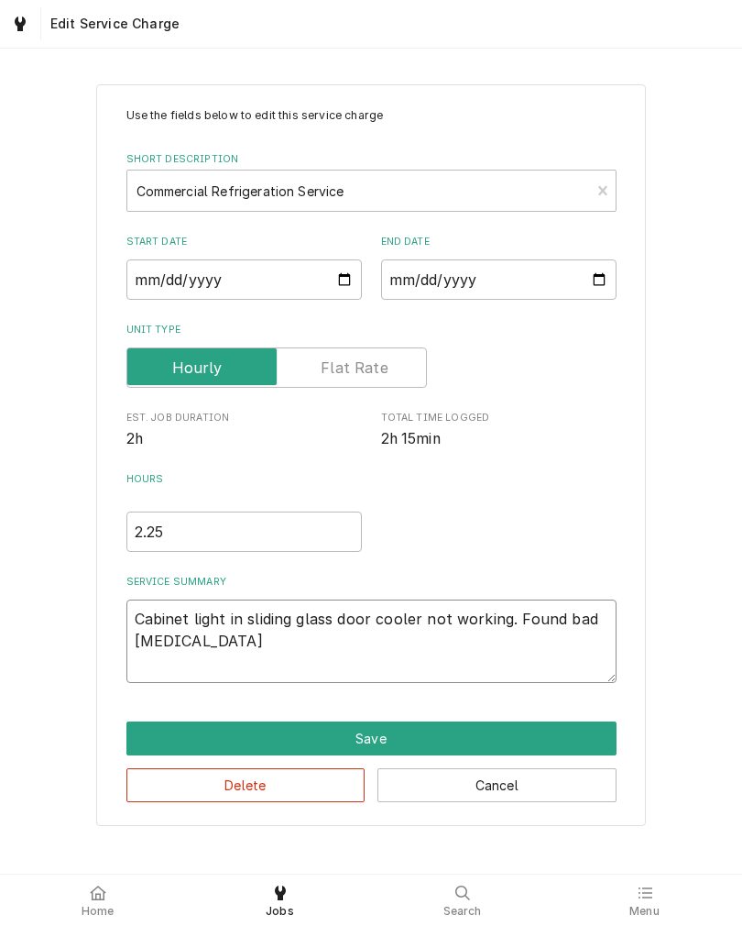
type textarea "x"
type textarea "Cabinet light in sliding glass door cooler not working. Found bad ball"
type textarea "x"
type textarea "Cabinet light in sliding glass door cooler not working. Found bad balla"
type textarea "x"
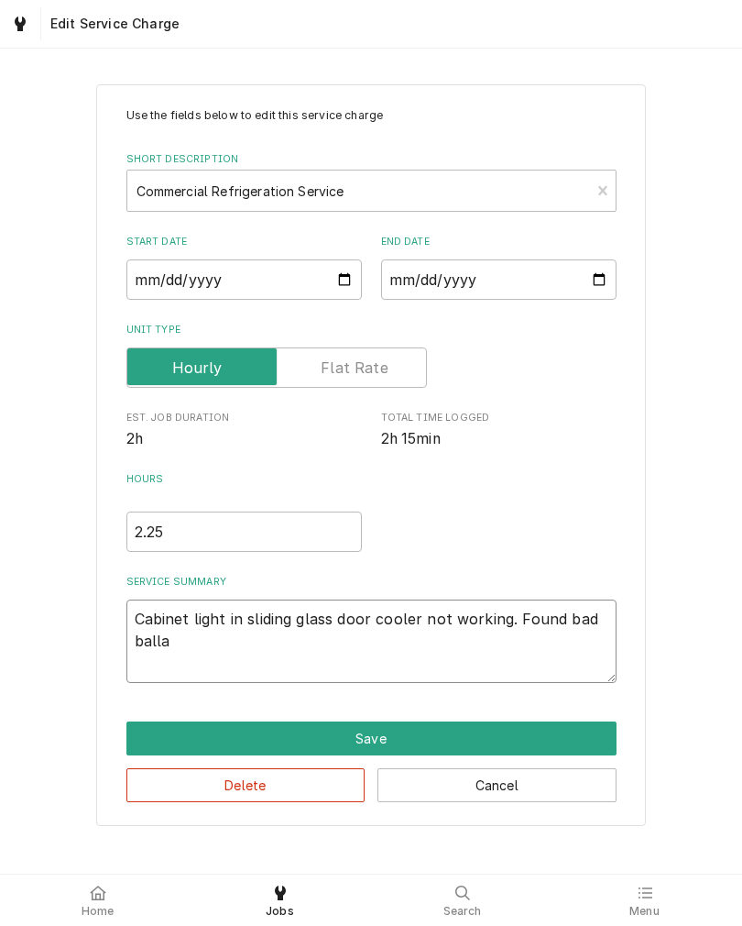
type textarea "Cabinet light in sliding glass door cooler not working. Found bad ballas"
type textarea "x"
type textarea "Cabinet light in sliding glass door cooler not working. Found bad ballast"
type textarea "x"
type textarea "Cabinet light in sliding glass door cooler not working. Found bad ballast"
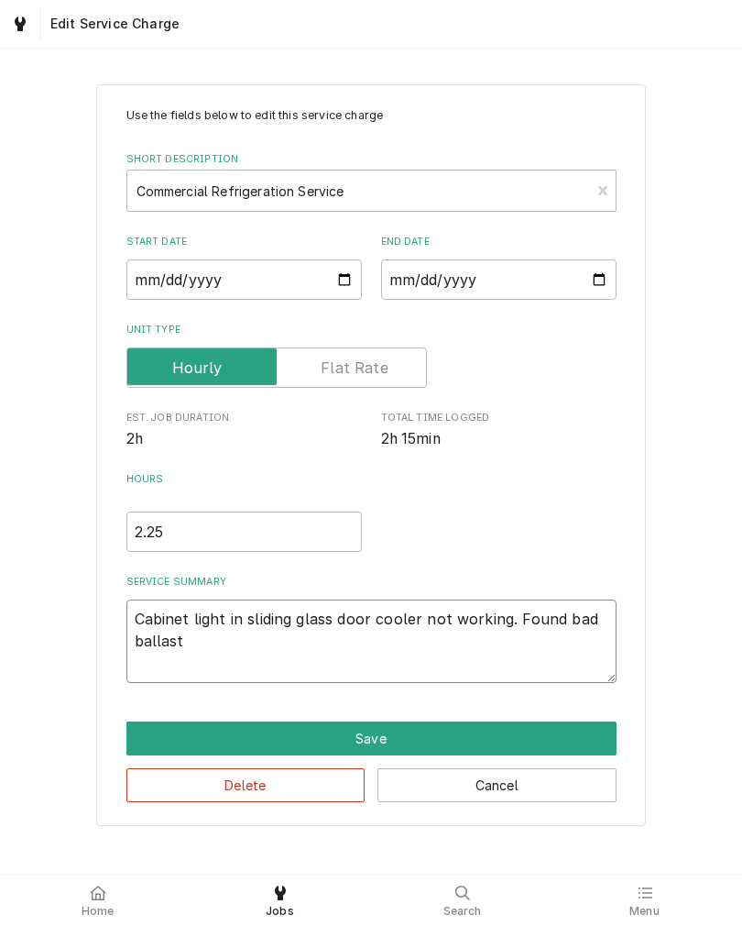
type textarea "x"
type textarea "Cabinet light in sliding glass door cooler not working. Found bad ballast n"
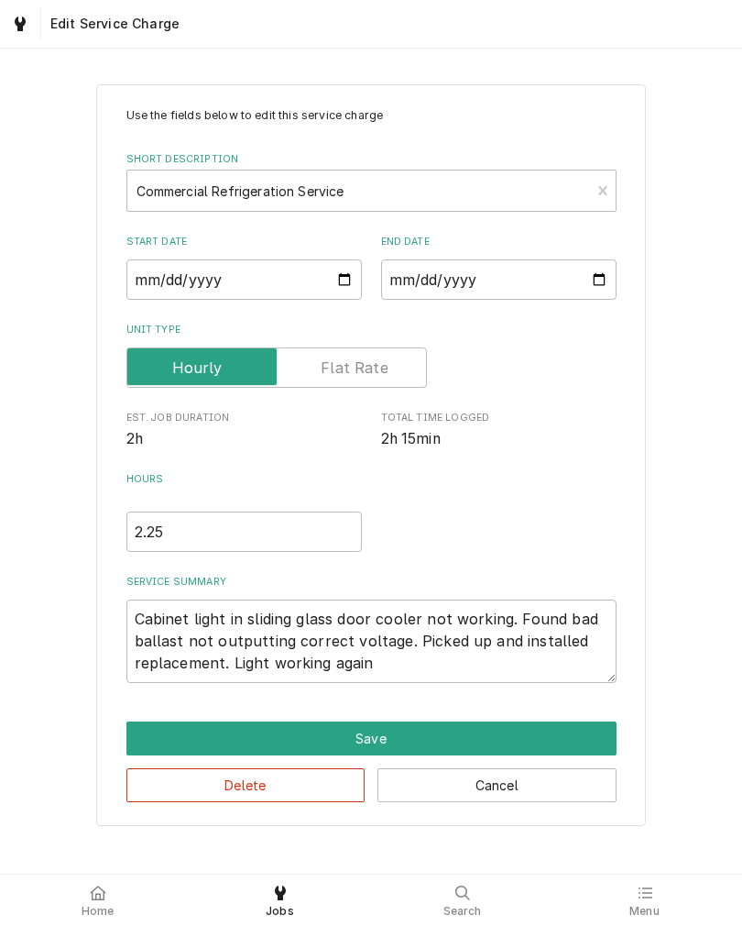
click at [30, 607] on div "Use the fields below to edit this service charge Short Description Commercial R…" at bounding box center [371, 455] width 742 height 774
click at [143, 731] on button "Save" at bounding box center [371, 738] width 490 height 34
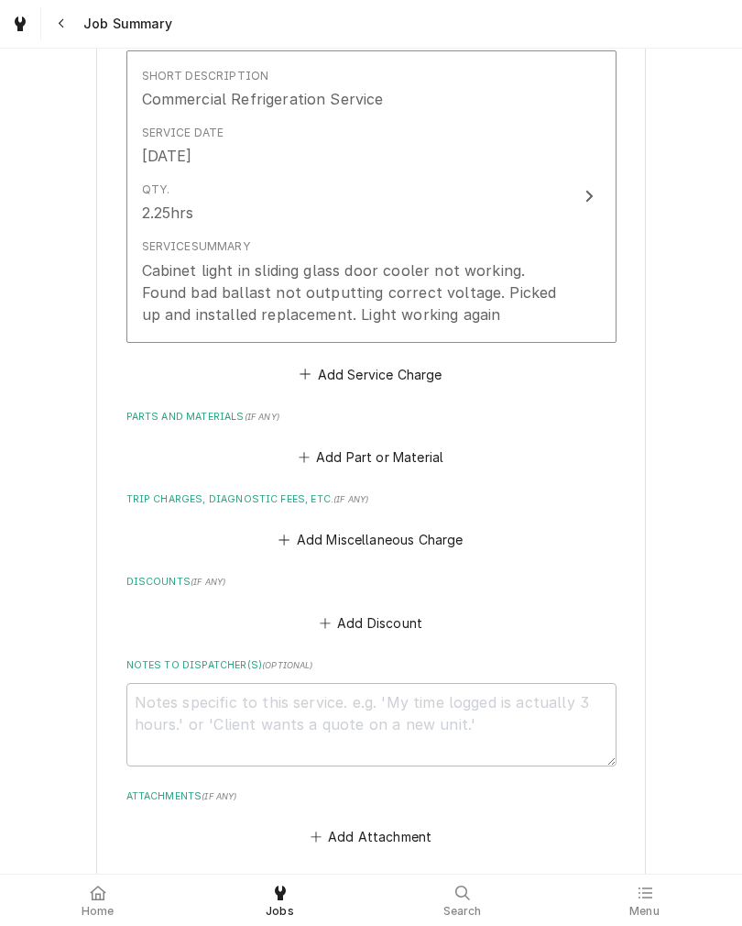
scroll to position [473, 0]
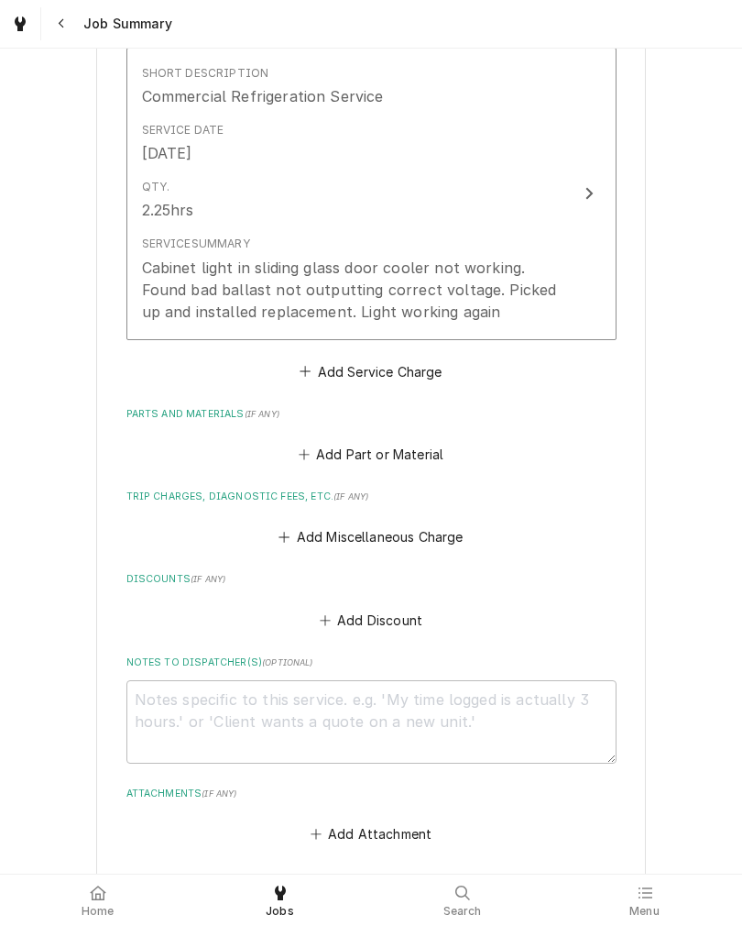
click at [423, 455] on button "Add Part or Material" at bounding box center [370, 455] width 151 height 26
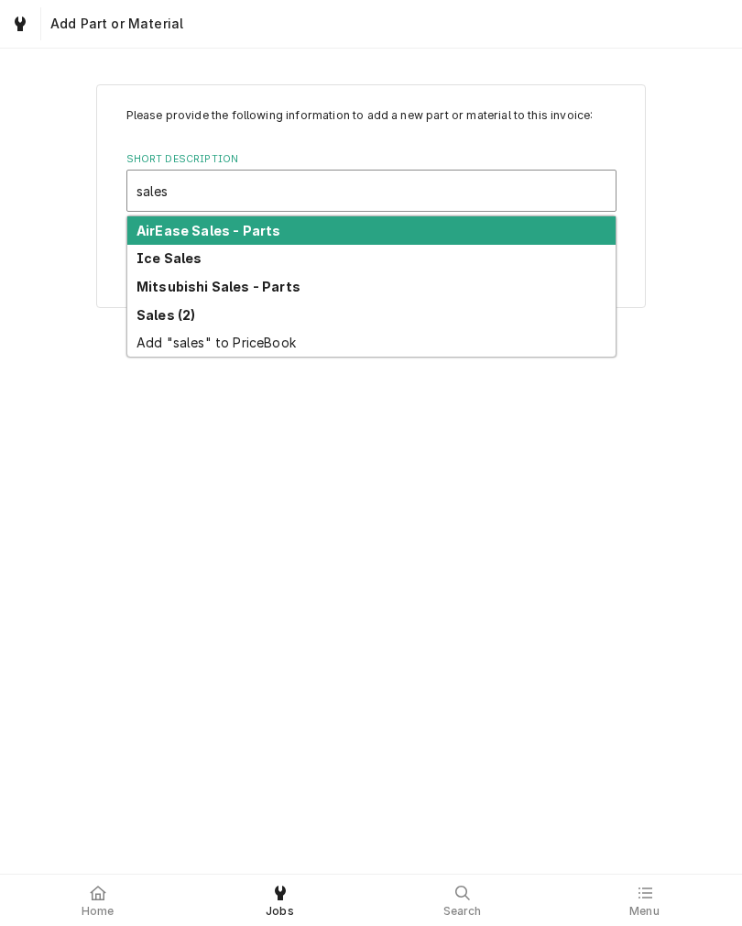
click at [147, 318] on strong "Sales (2)" at bounding box center [166, 315] width 59 height 16
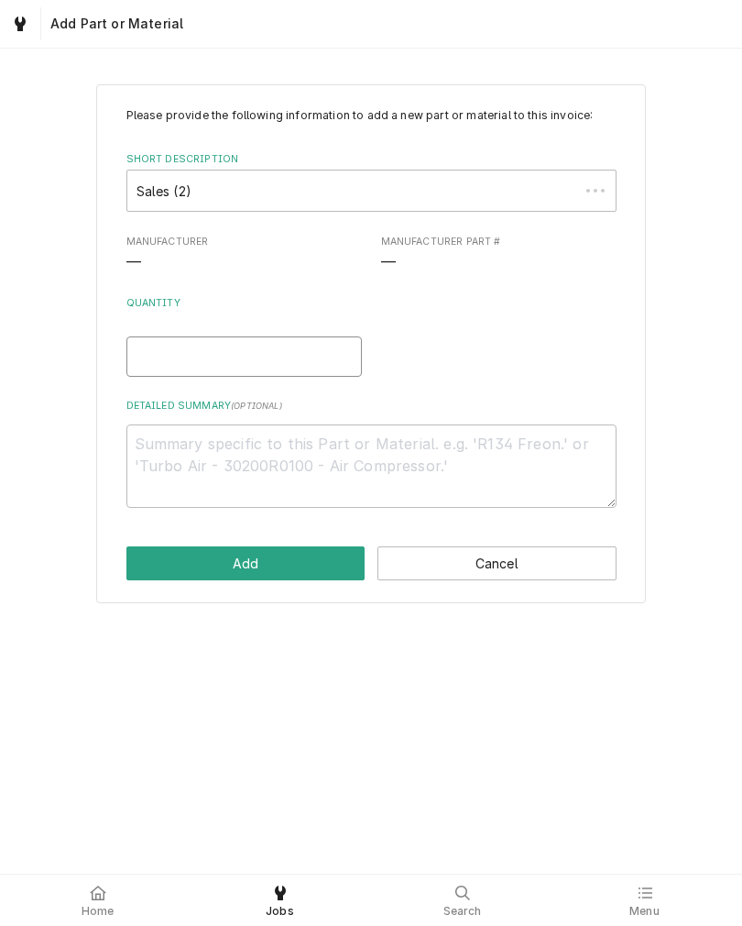
click at [153, 354] on input "Quantity" at bounding box center [244, 356] width 236 height 40
click at [157, 460] on textarea "Detailed Summary ( optional )" at bounding box center [371, 465] width 490 height 83
click at [146, 565] on button "Add" at bounding box center [245, 563] width 239 height 34
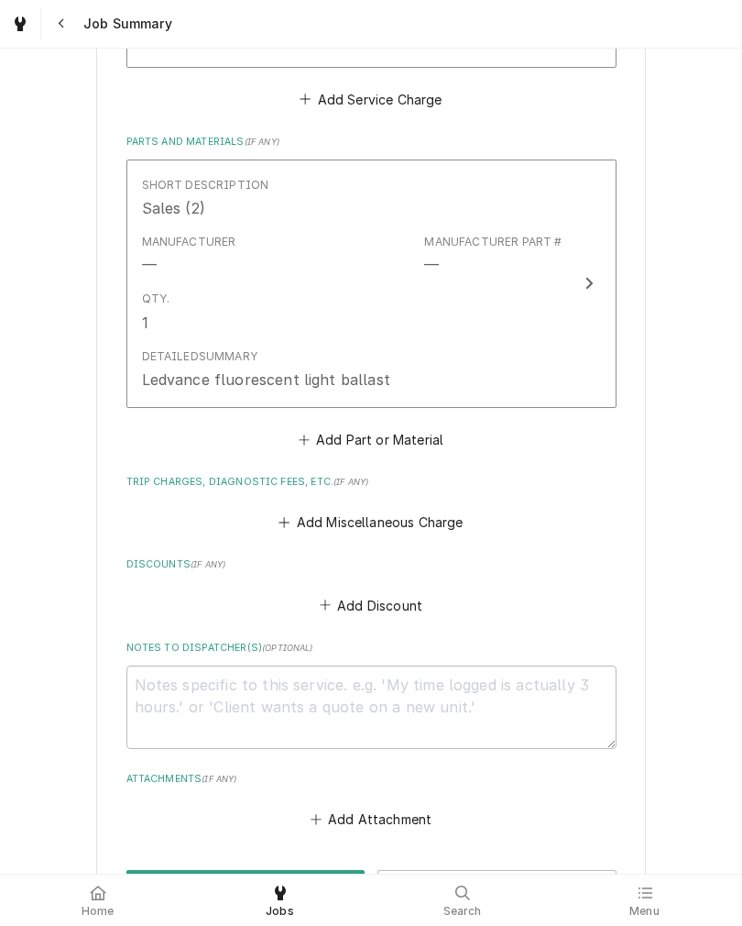
scroll to position [752, 0]
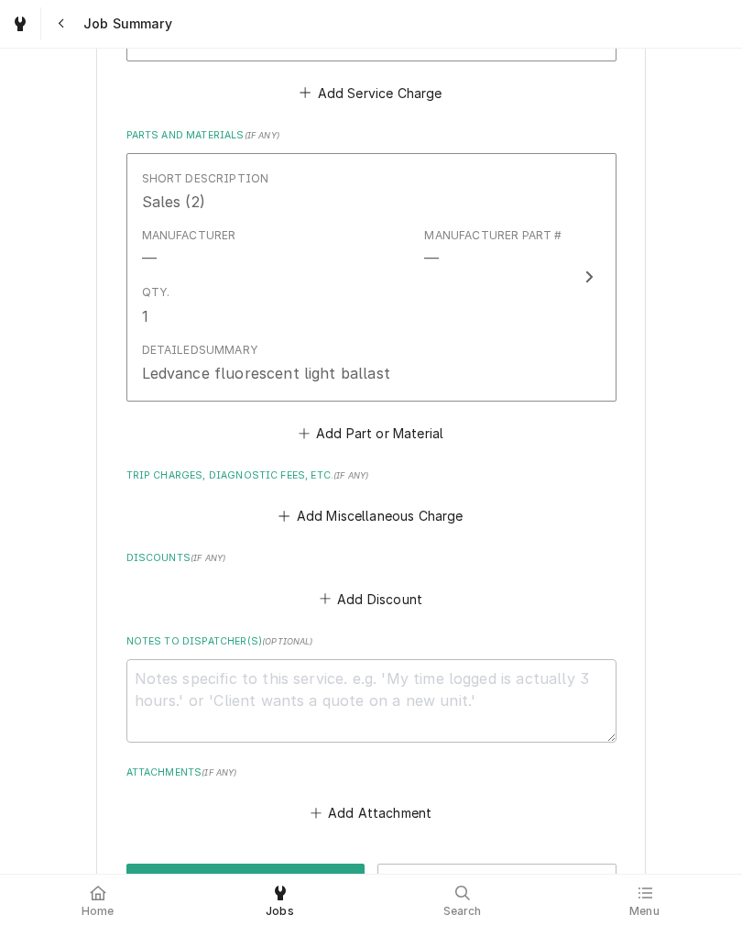
click at [447, 514] on button "Add Miscellaneous Charge" at bounding box center [371, 516] width 191 height 26
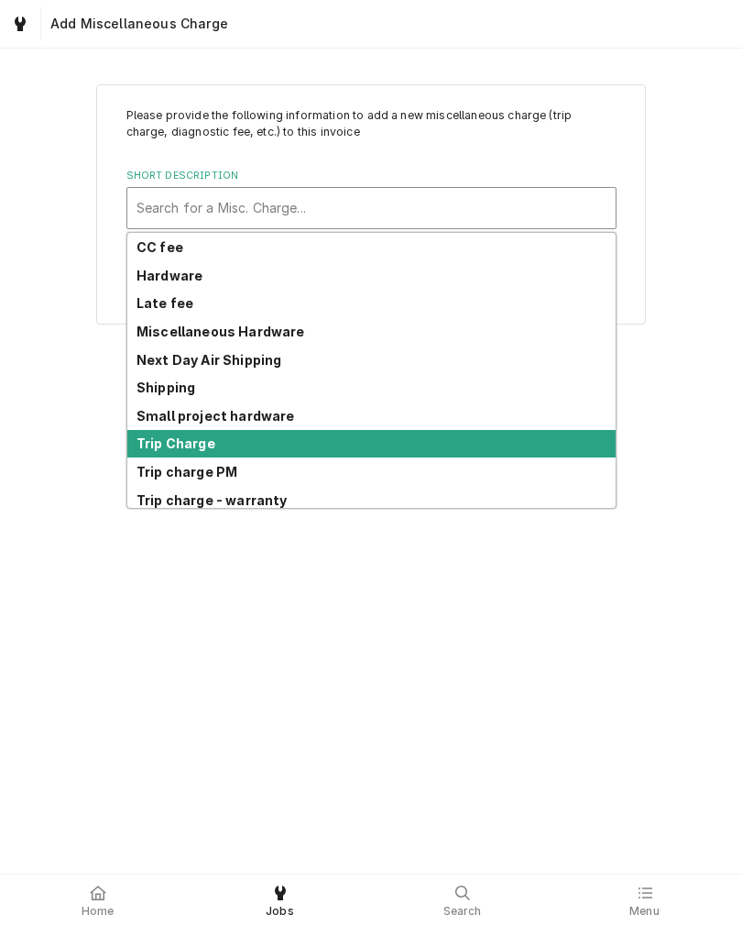
click at [138, 443] on strong "Trip Charge" at bounding box center [176, 443] width 79 height 16
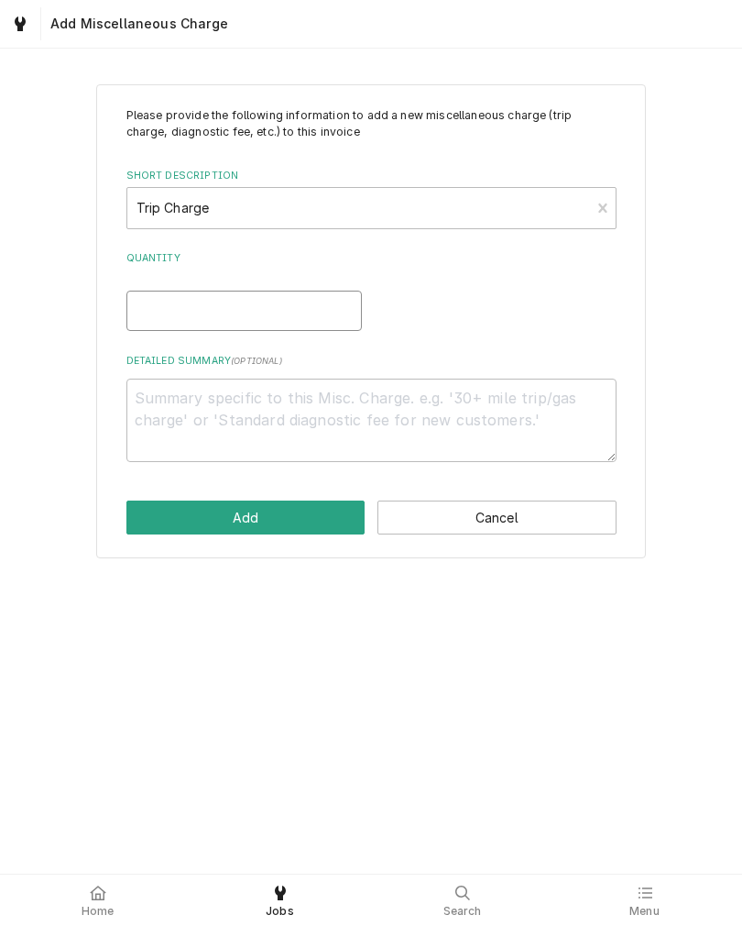
click at [152, 317] on input "Quantity" at bounding box center [244, 311] width 236 height 40
click at [151, 510] on button "Add" at bounding box center [245, 517] width 239 height 34
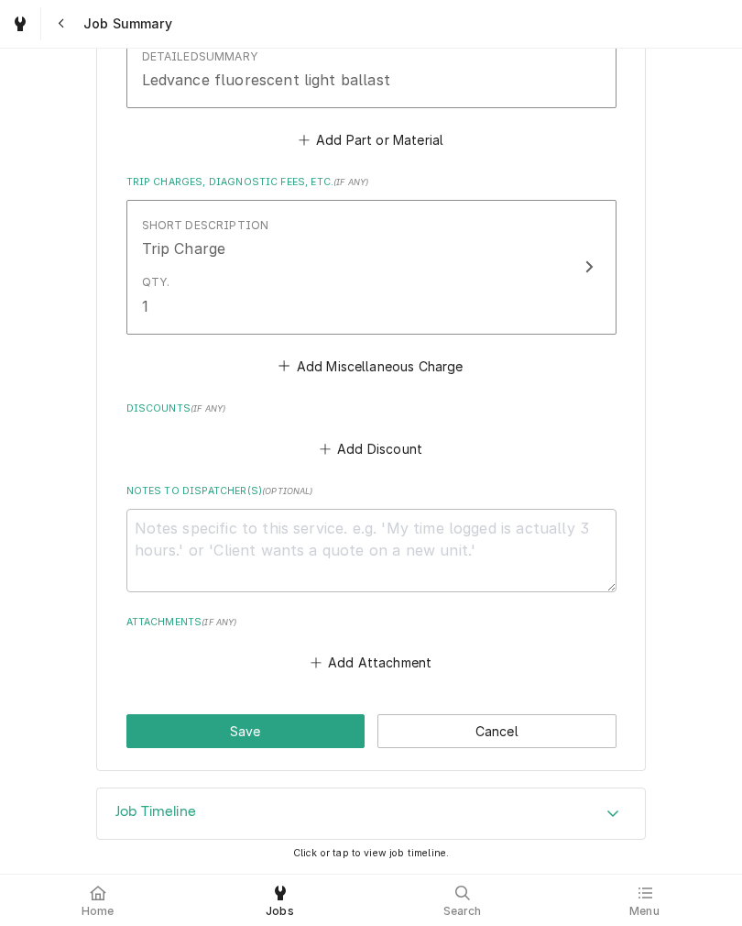
scroll to position [1052, 0]
click at [151, 722] on button "Save" at bounding box center [245, 731] width 239 height 34
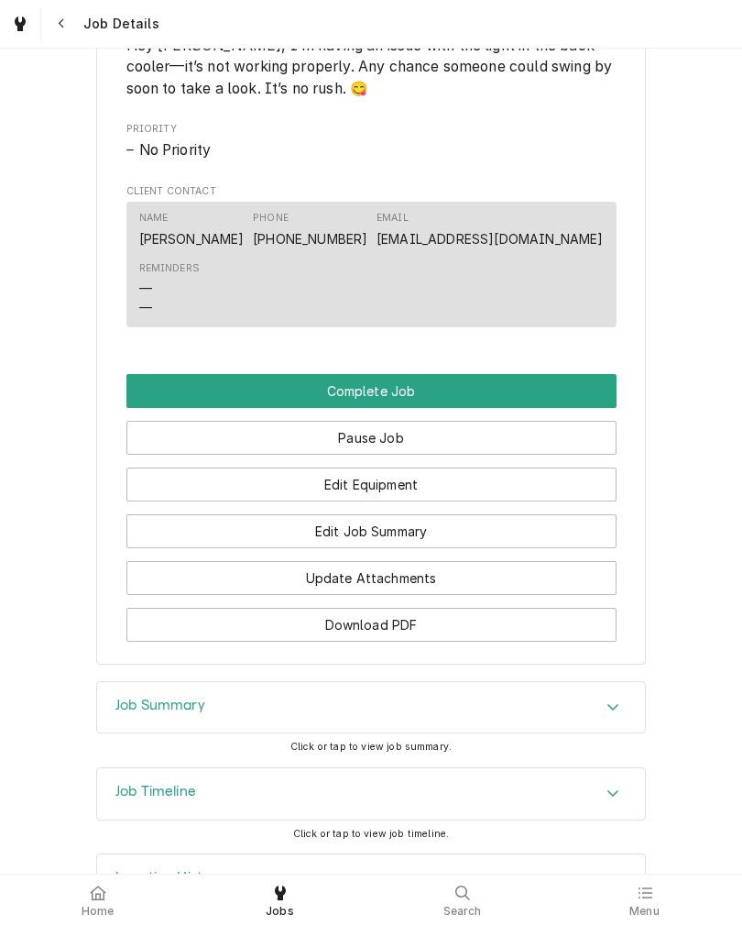
scroll to position [1098, 0]
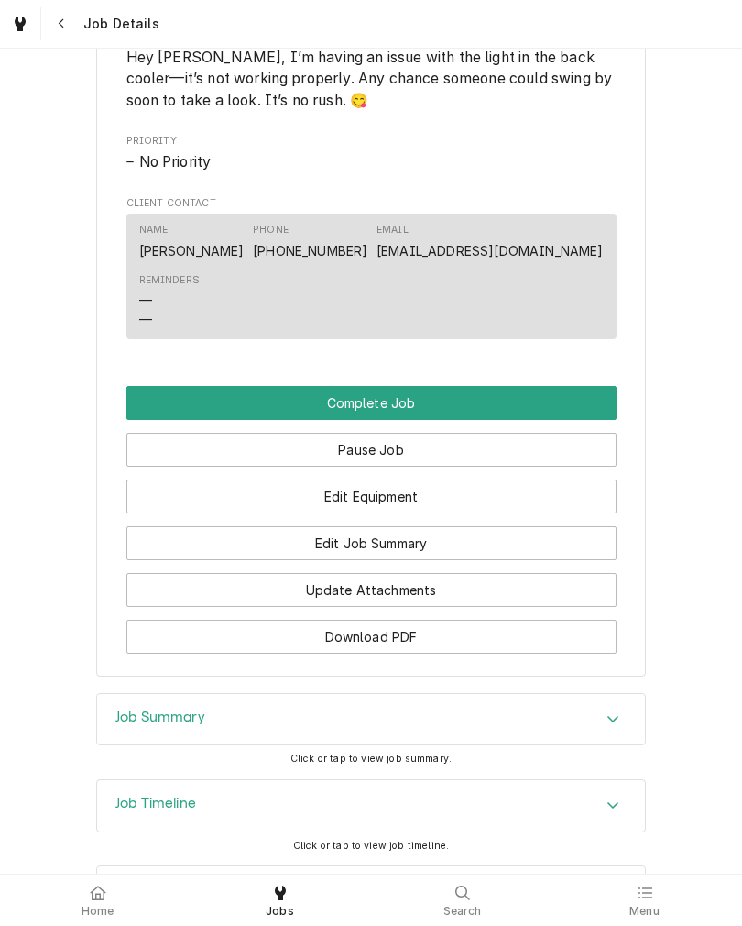
click at [563, 420] on button "Complete Job" at bounding box center [371, 403] width 490 height 34
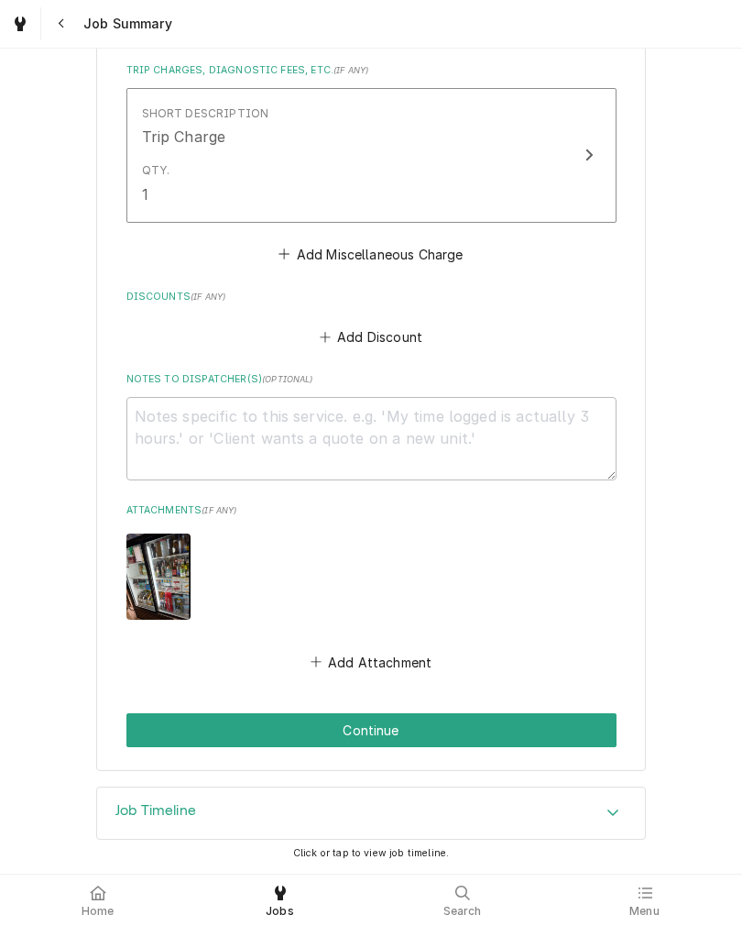
scroll to position [1163, 0]
click at [145, 722] on button "Continue" at bounding box center [371, 730] width 490 height 34
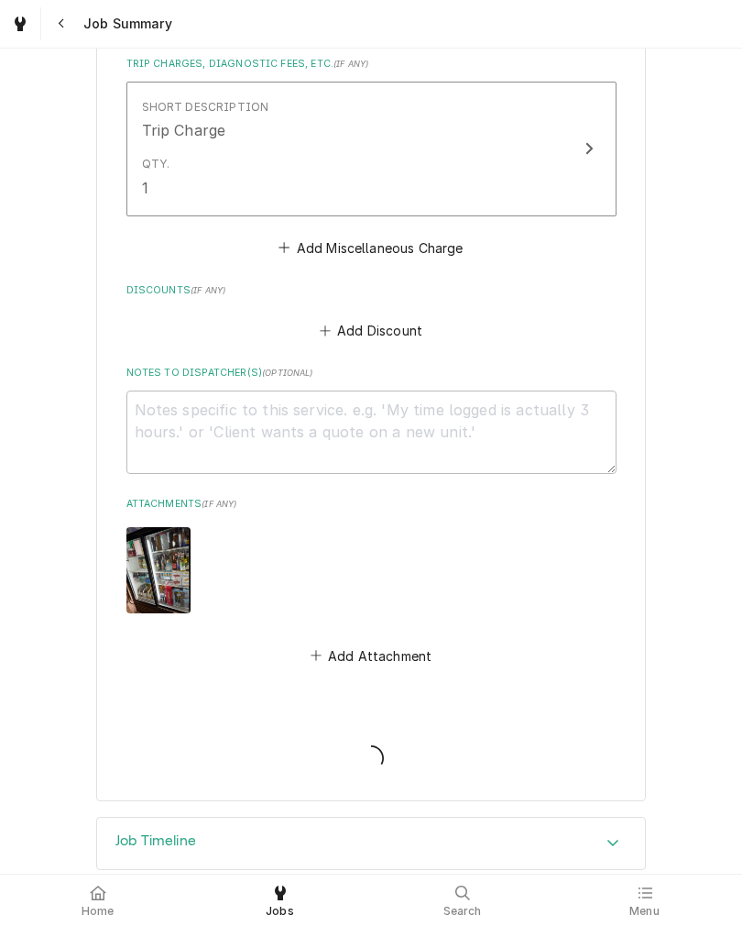
type textarea "x"
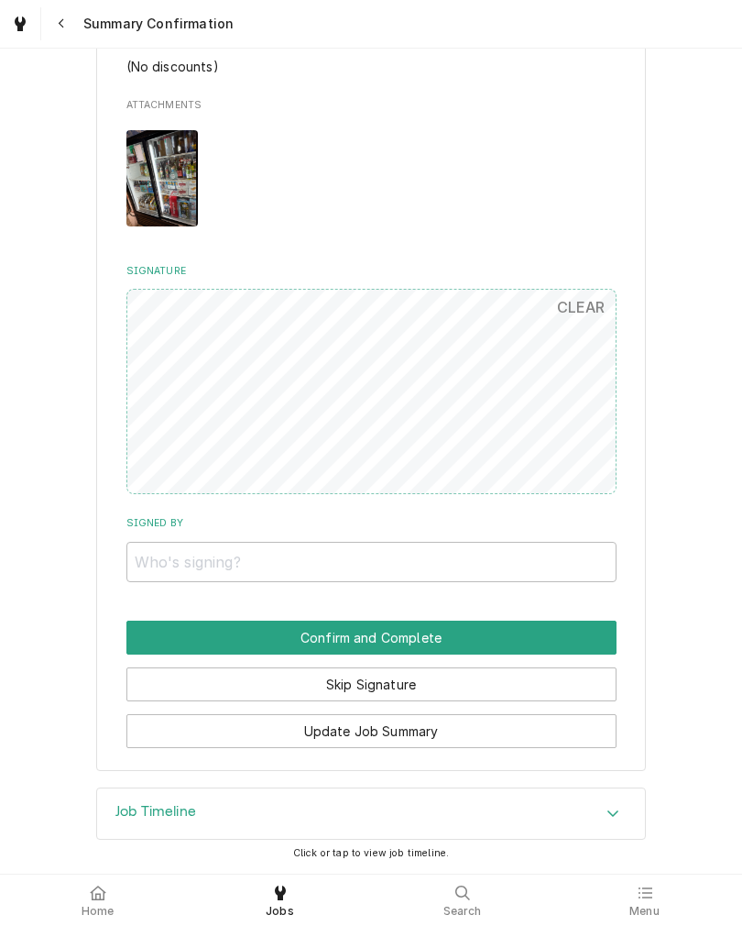
scroll to position [1195, 0]
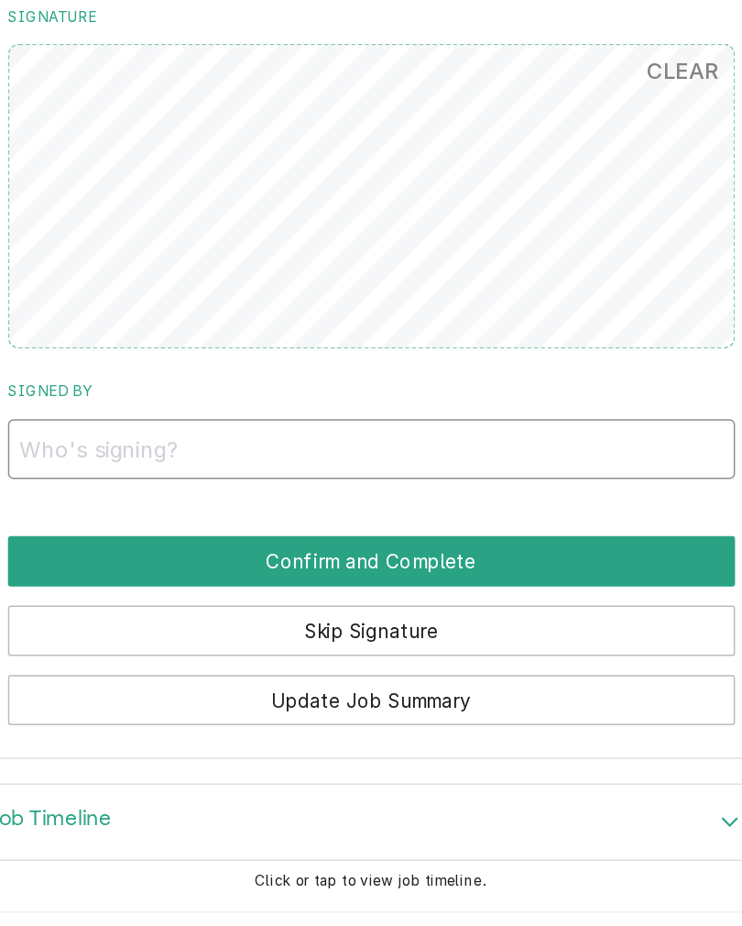
click at [126, 542] on input "Signed By" at bounding box center [371, 562] width 490 height 40
type input "Mandy S"
click at [444, 621] on button "Confirm and Complete" at bounding box center [371, 638] width 490 height 34
